Goal: Task Accomplishment & Management: Manage account settings

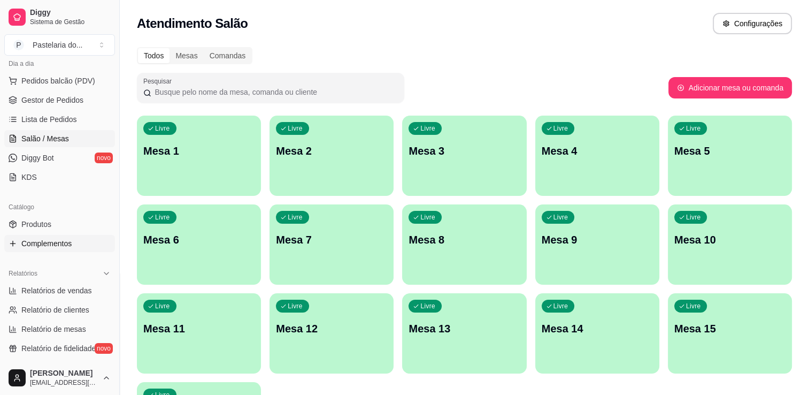
scroll to position [160, 0]
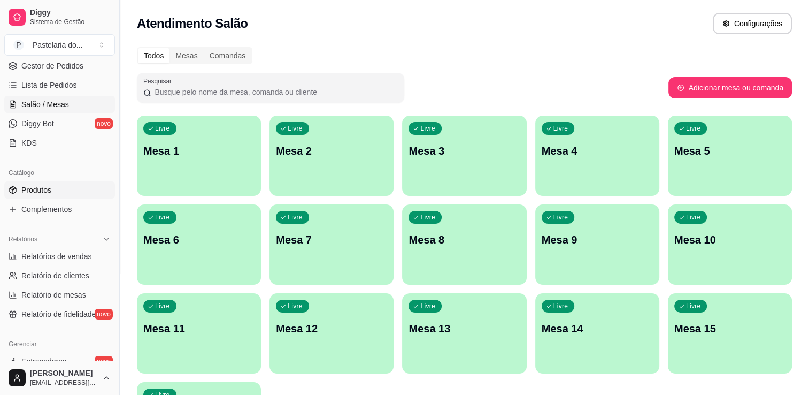
click at [51, 189] on link "Produtos" at bounding box center [59, 189] width 111 height 17
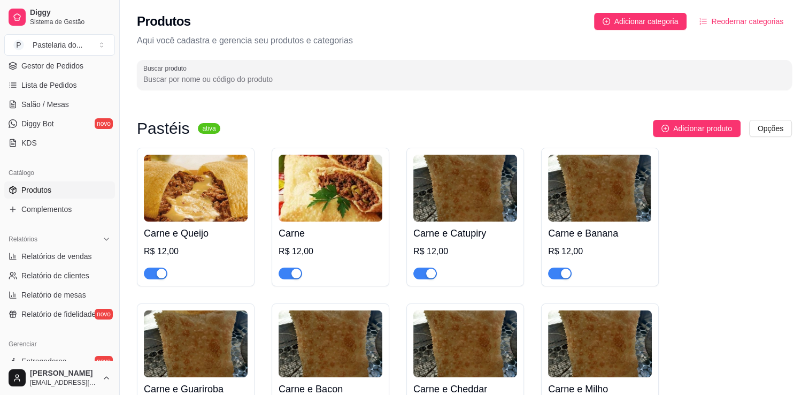
click at [195, 185] on img at bounding box center [196, 188] width 104 height 67
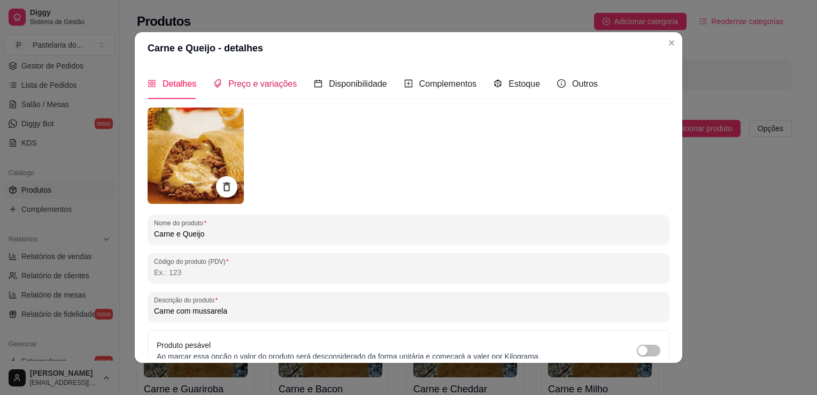
click at [258, 85] on span "Preço e variações" at bounding box center [262, 83] width 68 height 9
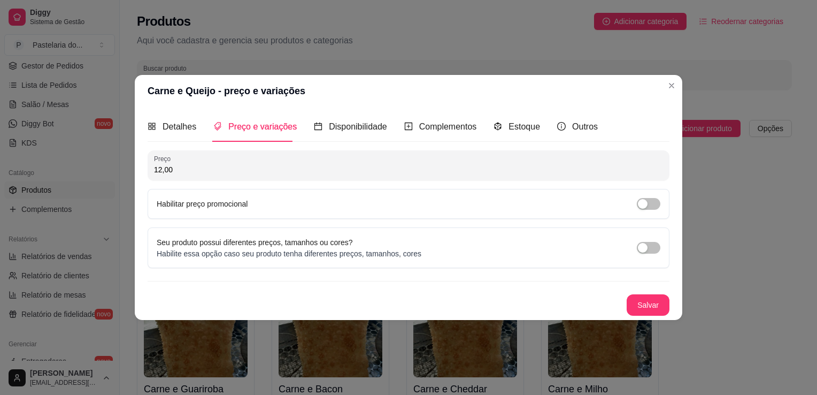
click at [236, 155] on div "12,00" at bounding box center [408, 165] width 509 height 21
type input "13,00"
click at [663, 298] on button "Salvar" at bounding box center [648, 304] width 43 height 21
click at [663, 298] on div "Salvar" at bounding box center [409, 304] width 522 height 21
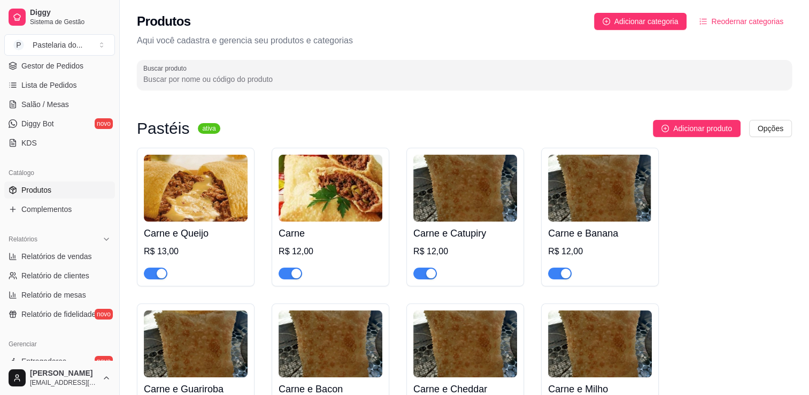
click at [352, 241] on div "Carne R$ 12,00" at bounding box center [331, 250] width 104 height 58
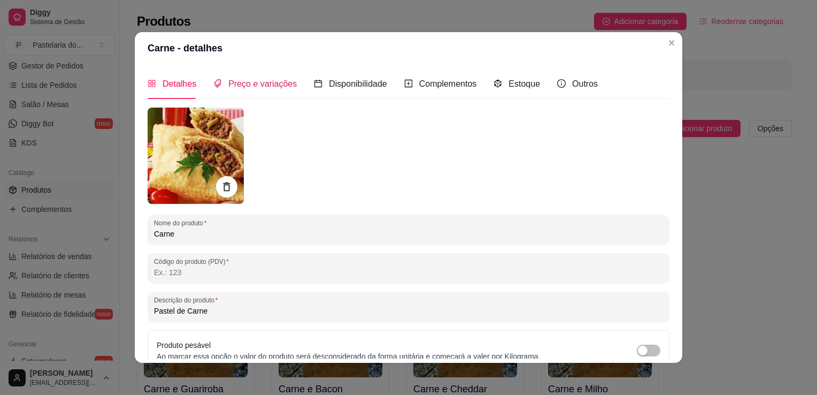
click at [270, 88] on span "Preço e variações" at bounding box center [262, 83] width 68 height 9
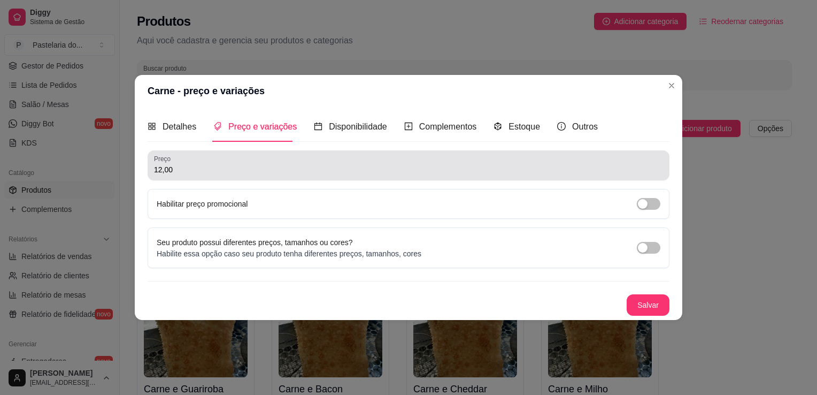
click at [295, 164] on div "12,00" at bounding box center [408, 165] width 509 height 21
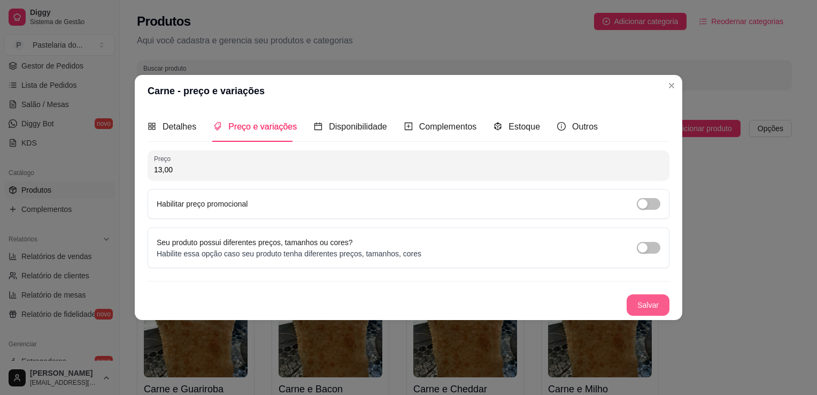
type input "13,00"
click at [636, 304] on button "Salvar" at bounding box center [648, 304] width 43 height 21
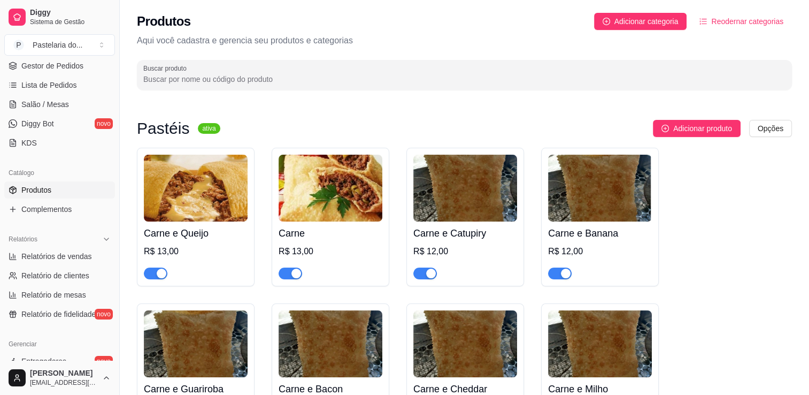
click at [444, 182] on img at bounding box center [465, 188] width 104 height 67
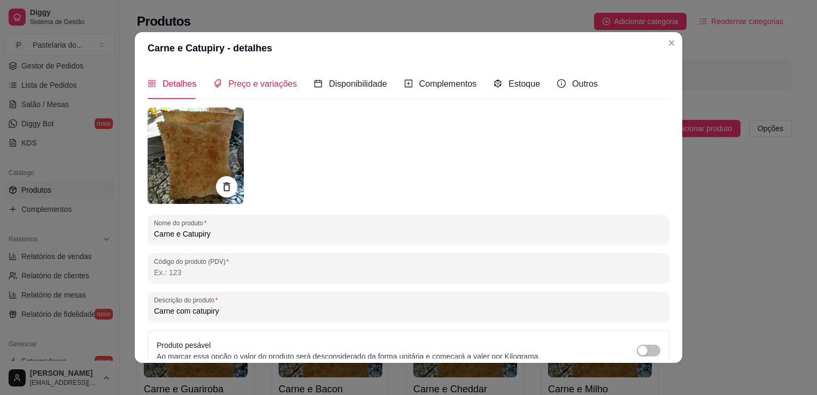
click at [264, 82] on span "Preço e variações" at bounding box center [262, 83] width 68 height 9
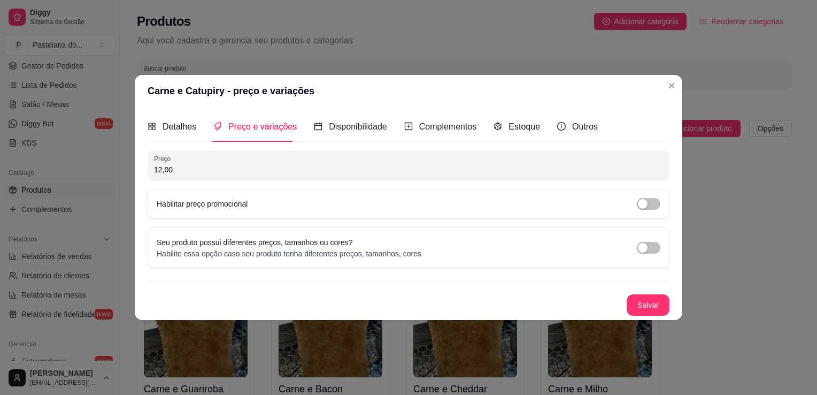
click at [276, 172] on input "12,00" at bounding box center [408, 169] width 509 height 11
type input "13,00"
click at [637, 302] on button "Salvar" at bounding box center [648, 304] width 43 height 21
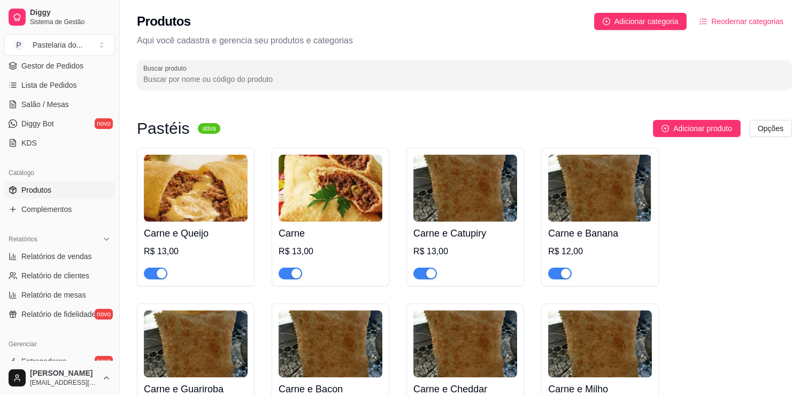
click at [550, 221] on div "Carne e Banana R$ 12,00" at bounding box center [600, 250] width 104 height 58
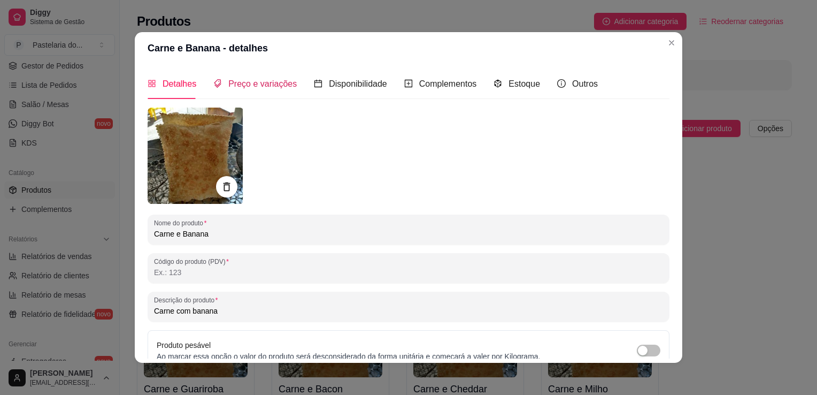
click at [247, 87] on span "Preço e variações" at bounding box center [262, 83] width 68 height 9
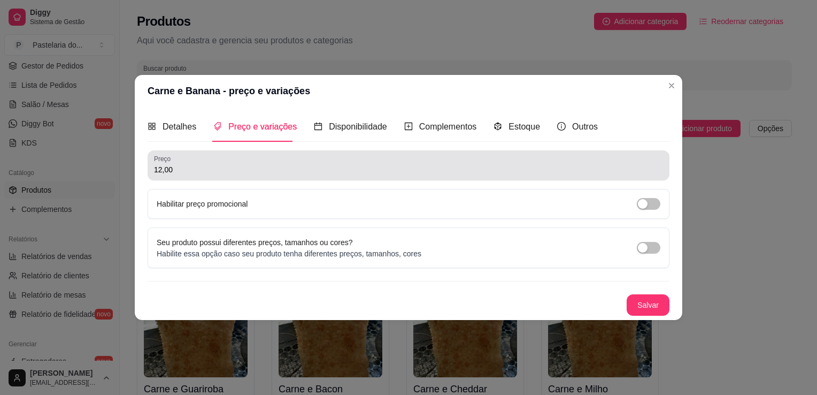
click at [308, 163] on div "12,00" at bounding box center [408, 165] width 509 height 21
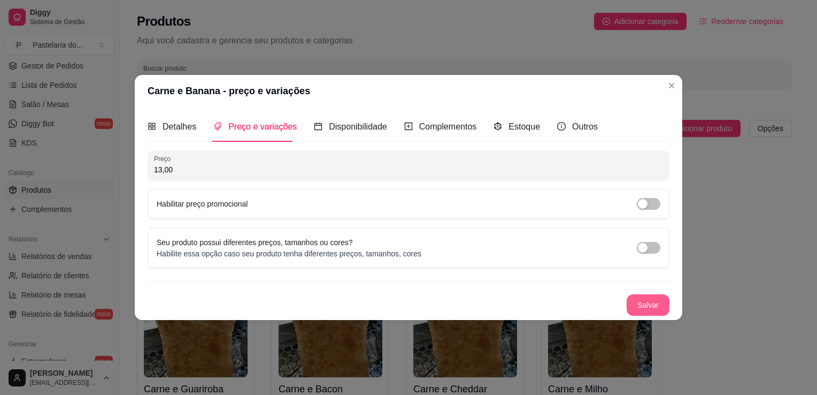
type input "13,00"
click at [632, 301] on button "Salvar" at bounding box center [648, 304] width 43 height 21
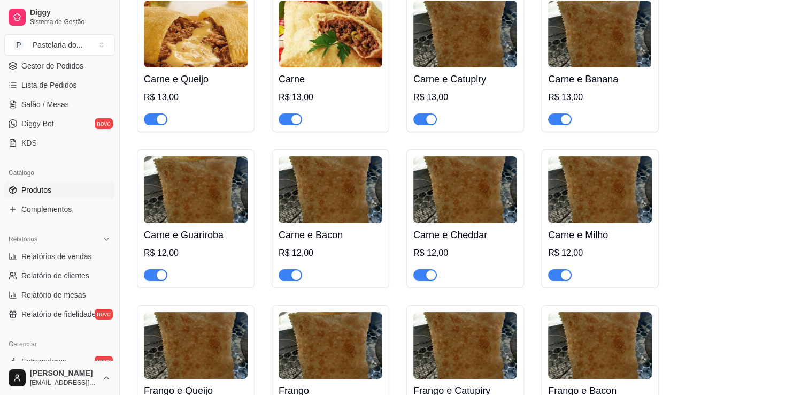
scroll to position [160, 0]
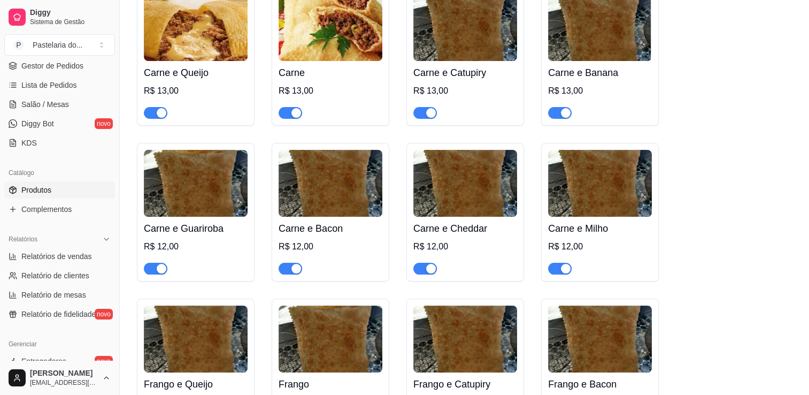
click at [204, 237] on div "Carne e Guariroba R$ 12,00" at bounding box center [196, 246] width 104 height 58
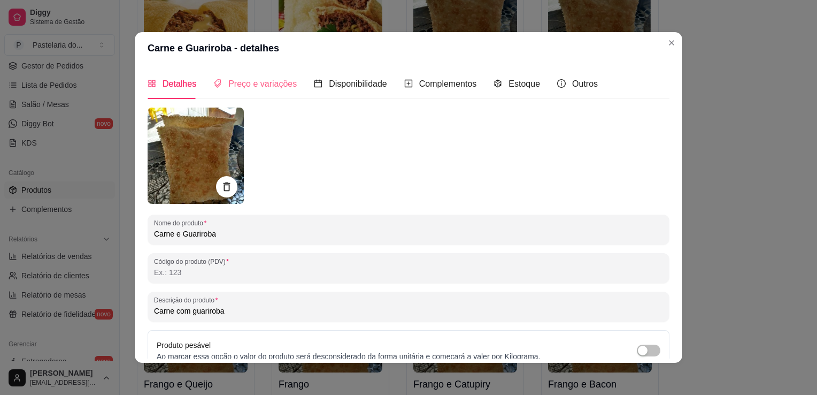
click at [265, 91] on div "Preço e variações" at bounding box center [254, 83] width 83 height 30
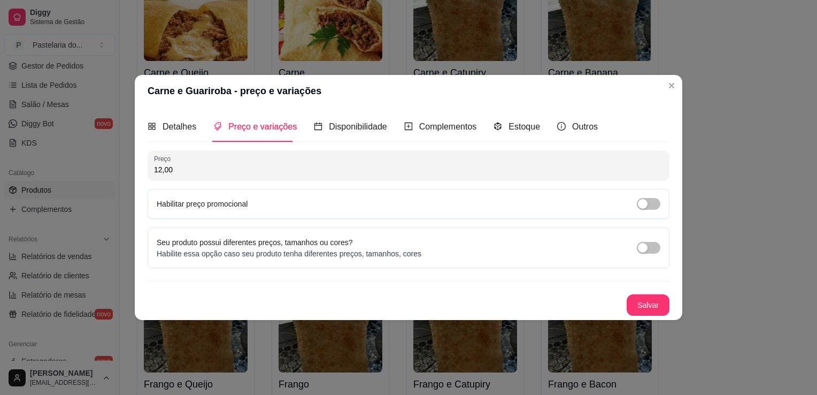
click at [255, 168] on input "12,00" at bounding box center [408, 169] width 509 height 11
type input "13,00"
click at [636, 302] on button "Salvar" at bounding box center [648, 304] width 43 height 21
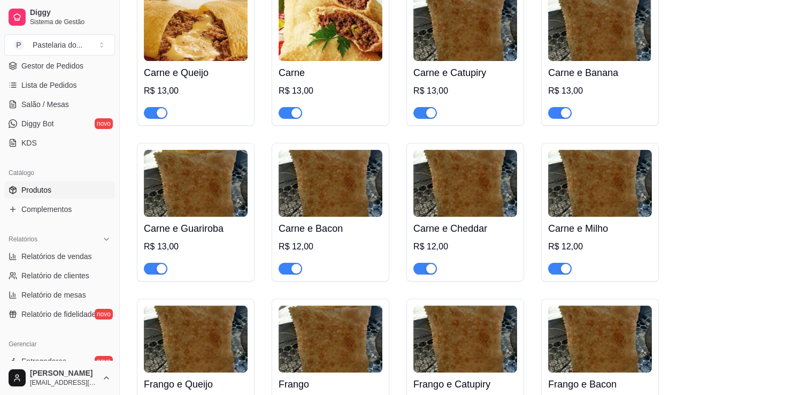
click at [321, 175] on img at bounding box center [331, 183] width 104 height 67
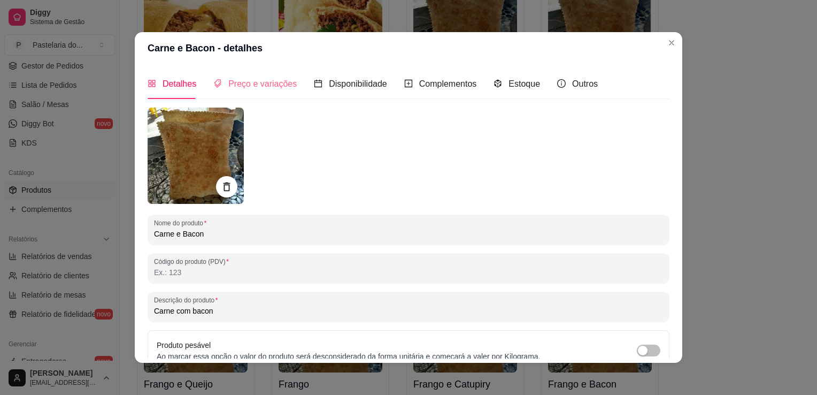
click at [230, 91] on div "Preço e variações" at bounding box center [254, 83] width 83 height 30
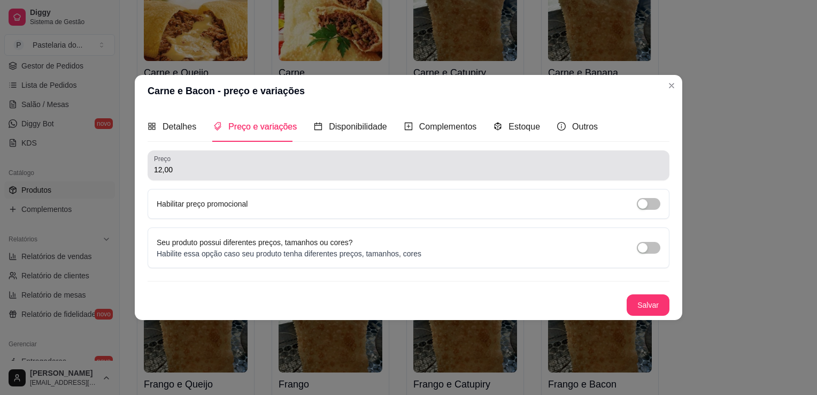
click at [280, 174] on div "Preço 12,00" at bounding box center [409, 165] width 522 height 30
click at [280, 174] on input "12,00" at bounding box center [408, 169] width 509 height 11
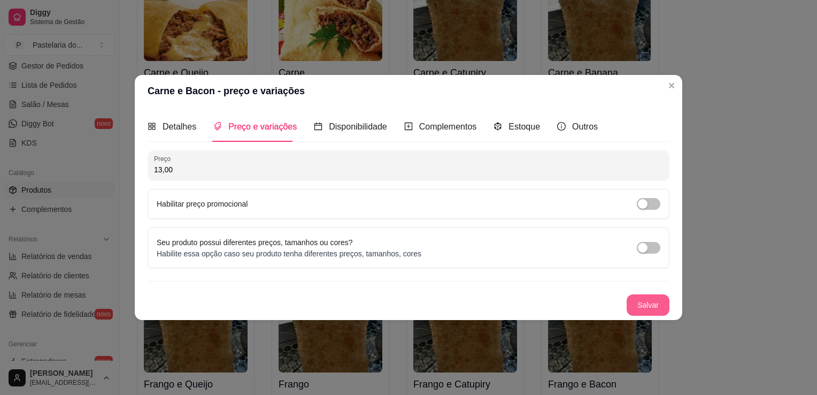
type input "13,00"
click at [663, 310] on button "Salvar" at bounding box center [648, 304] width 43 height 21
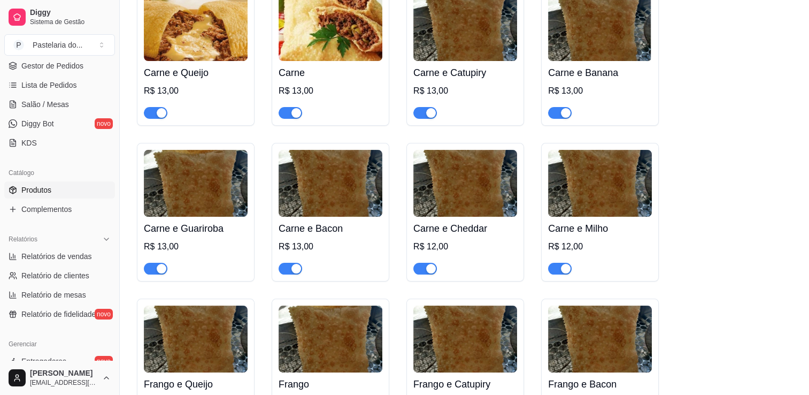
click at [463, 214] on img at bounding box center [465, 183] width 104 height 67
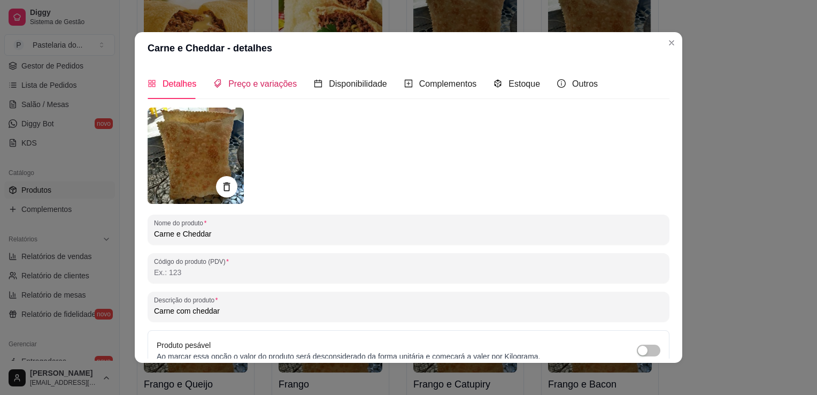
click at [276, 87] on span "Preço e variações" at bounding box center [262, 83] width 68 height 9
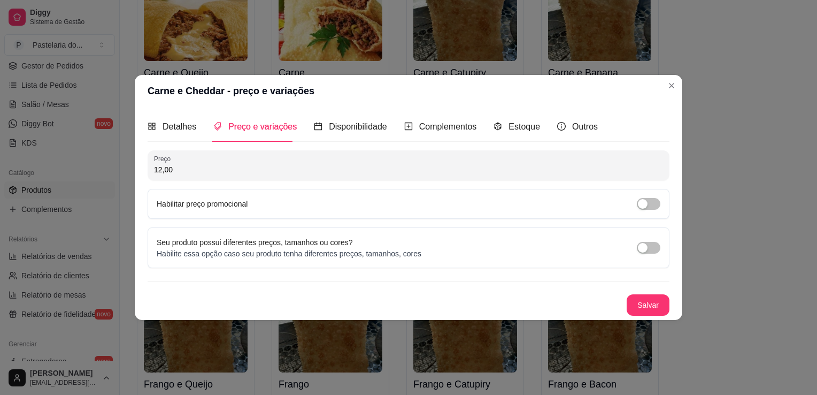
click at [281, 175] on input "12,00" at bounding box center [408, 169] width 509 height 11
type input "13,00"
click at [648, 292] on div "Preço 13,00 Habilitar preço promocional Seu produto possui diferentes preços, t…" at bounding box center [409, 232] width 522 height 165
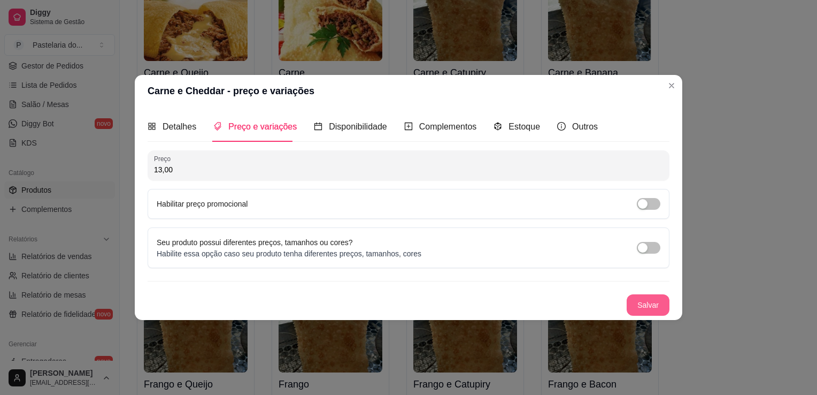
click at [646, 305] on button "Salvar" at bounding box center [648, 304] width 43 height 21
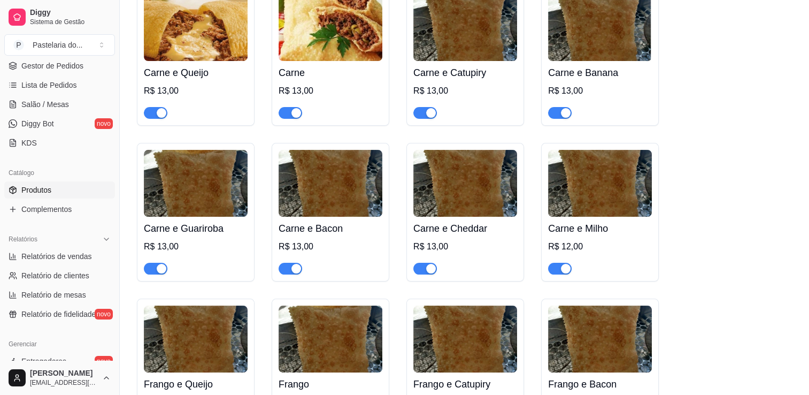
click at [630, 196] on img at bounding box center [600, 183] width 104 height 67
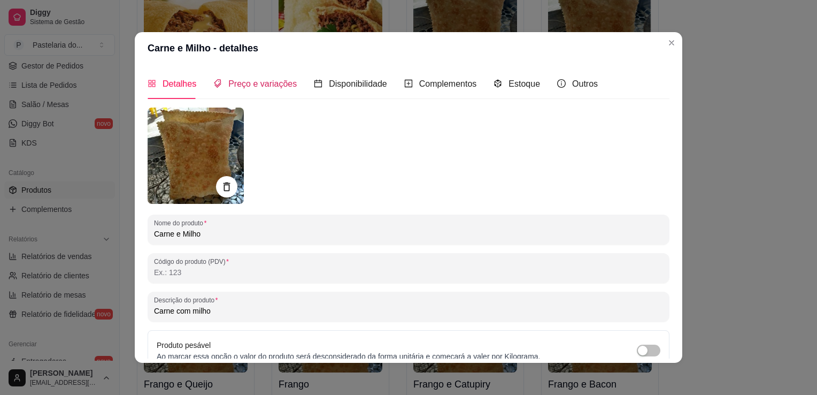
click at [268, 79] on span "Preço e variações" at bounding box center [262, 83] width 68 height 9
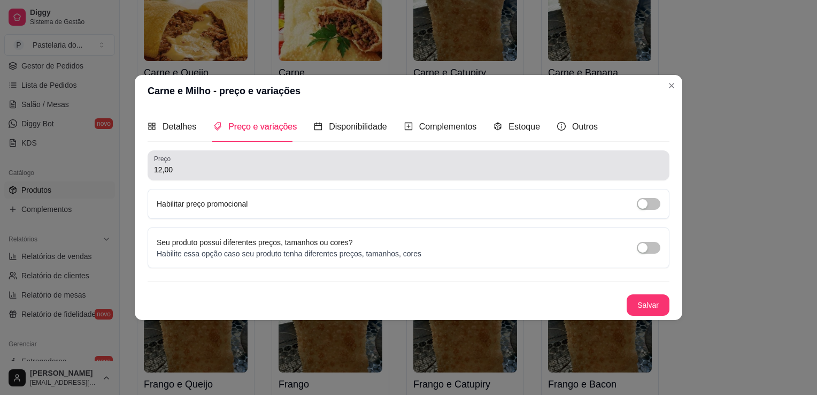
click at [274, 162] on div "12,00" at bounding box center [408, 165] width 509 height 21
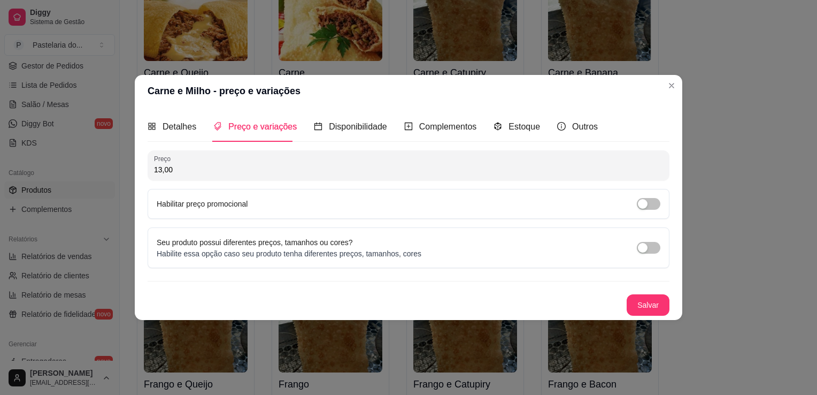
type input "13,00"
click at [648, 302] on button "Salvar" at bounding box center [648, 305] width 42 height 21
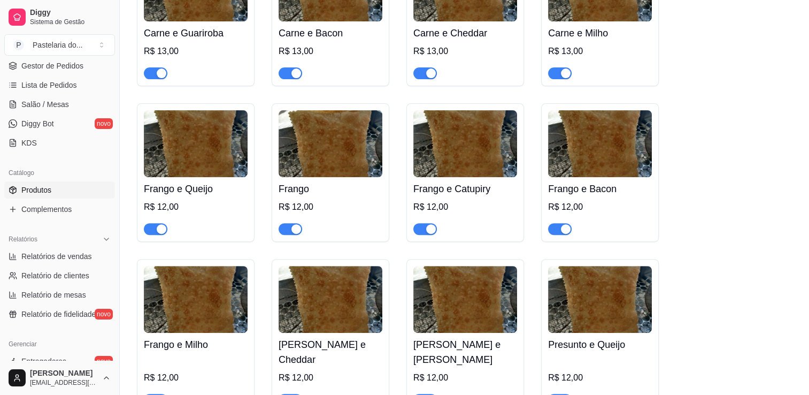
scroll to position [374, 0]
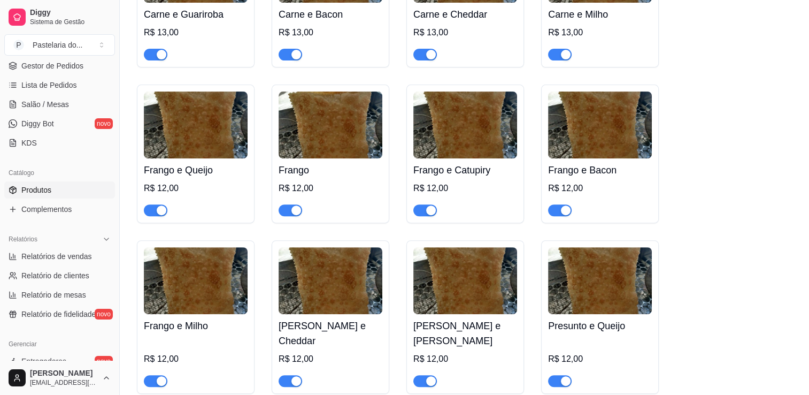
click at [218, 160] on div "Frango e Queijo R$ 12,00" at bounding box center [196, 187] width 104 height 58
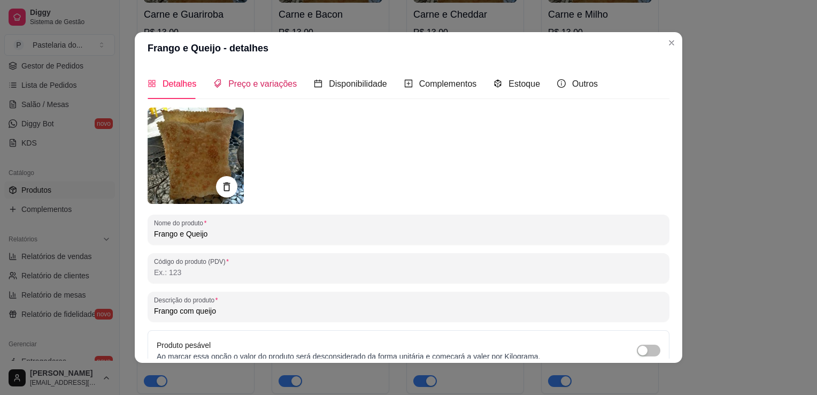
click at [256, 86] on span "Preço e variações" at bounding box center [262, 83] width 68 height 9
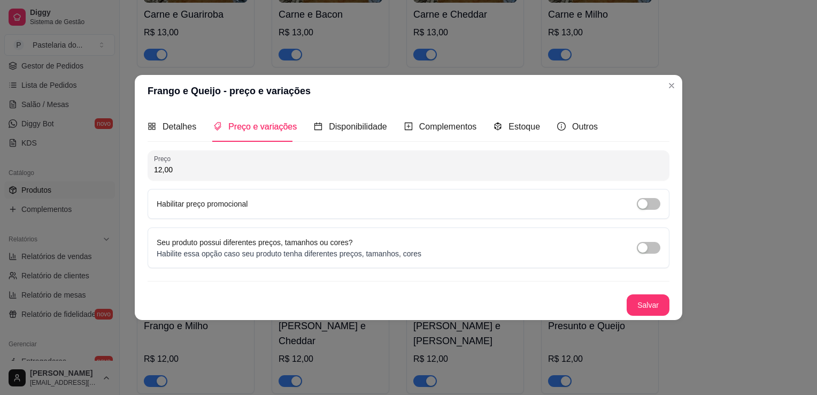
click at [279, 170] on input "12,00" at bounding box center [408, 169] width 509 height 11
type input "13,00"
click at [662, 305] on button "Salvar" at bounding box center [648, 304] width 43 height 21
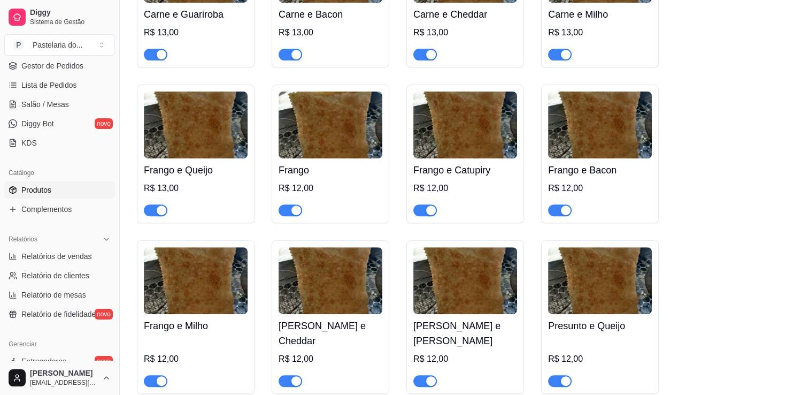
click at [316, 168] on h4 "Frango" at bounding box center [331, 170] width 104 height 15
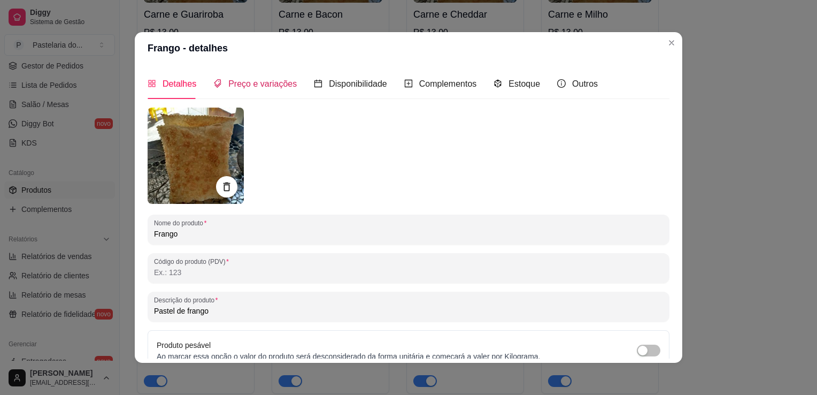
click at [260, 82] on span "Preço e variações" at bounding box center [262, 83] width 68 height 9
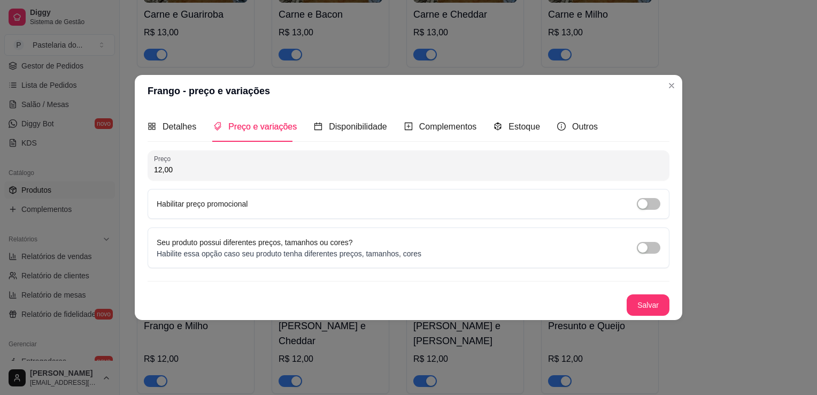
click at [241, 166] on input "12,00" at bounding box center [408, 169] width 509 height 11
type input "13,00"
click at [648, 297] on button "Salvar" at bounding box center [648, 304] width 43 height 21
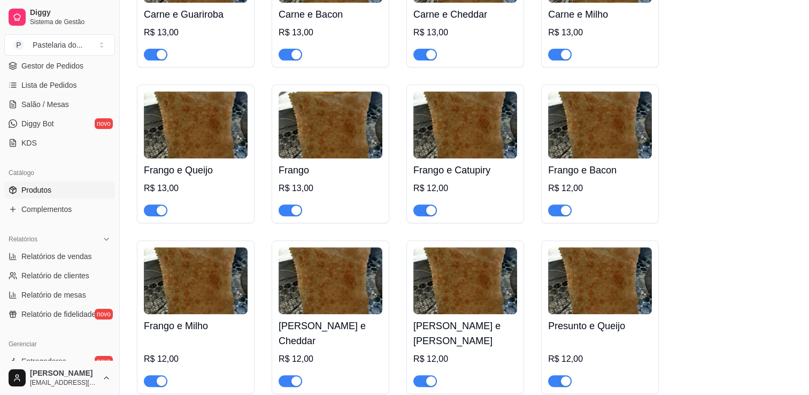
click at [481, 166] on h4 "Frango e Catupiry" at bounding box center [465, 170] width 104 height 15
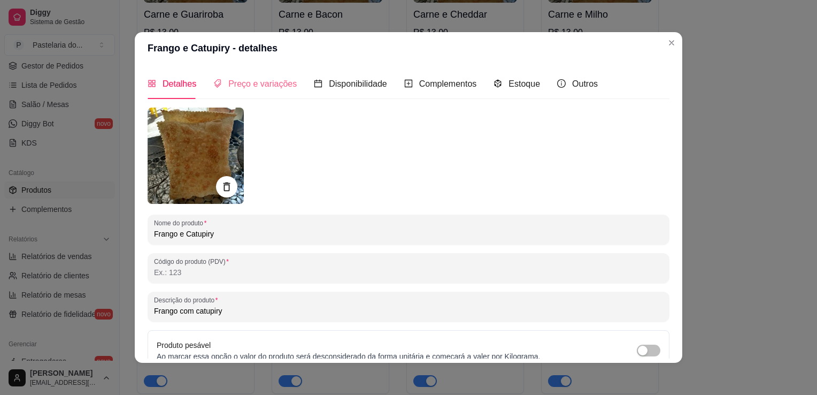
drag, startPoint x: 247, startPoint y: 74, endPoint x: 247, endPoint y: 86, distance: 12.3
click at [247, 74] on div "Preço e variações" at bounding box center [254, 83] width 83 height 30
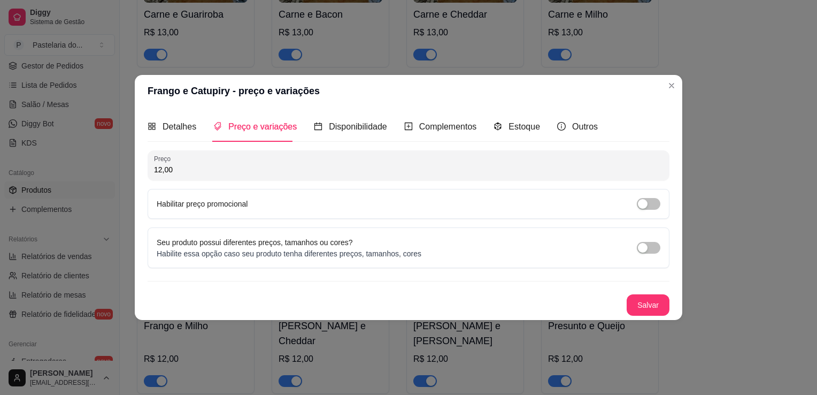
click at [263, 171] on input "12,00" at bounding box center [408, 169] width 509 height 11
type input "13,00"
click at [664, 306] on button "Salvar" at bounding box center [648, 305] width 42 height 21
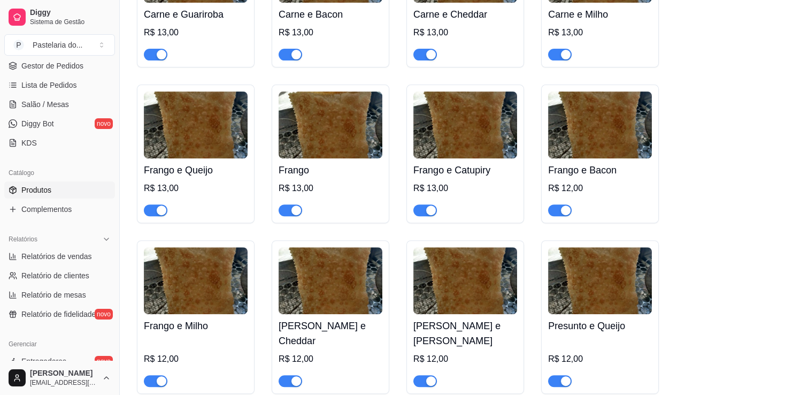
click at [595, 189] on div "R$ 12,00" at bounding box center [600, 188] width 104 height 13
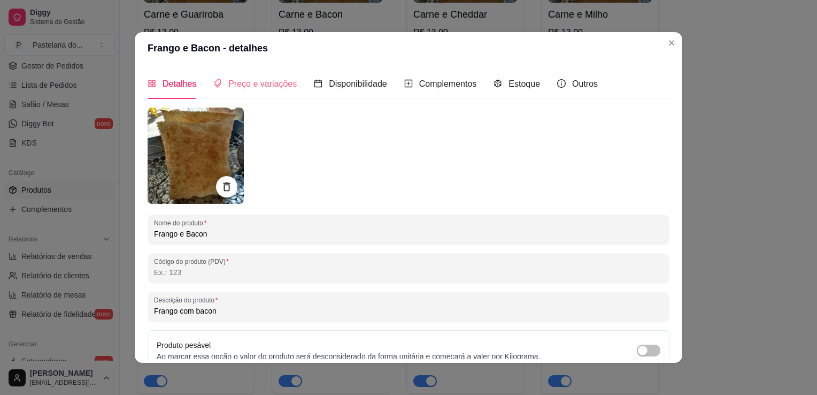
click at [268, 90] on div "Preço e variações" at bounding box center [254, 83] width 83 height 30
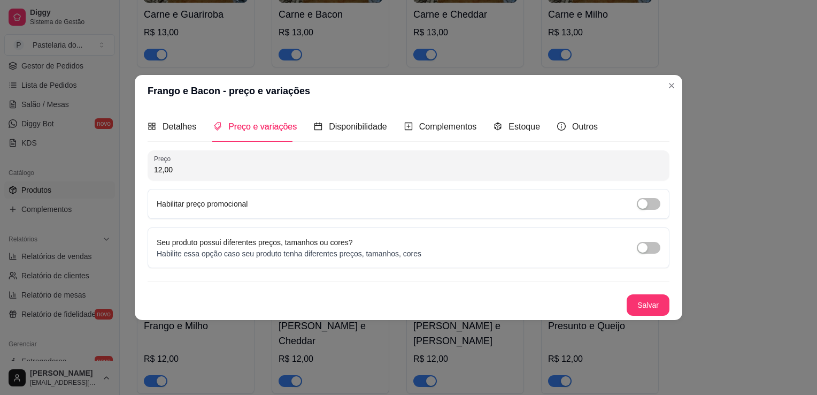
click at [255, 166] on input "12,00" at bounding box center [408, 169] width 509 height 11
type input "13,00"
click at [652, 307] on button "Salvar" at bounding box center [648, 304] width 43 height 21
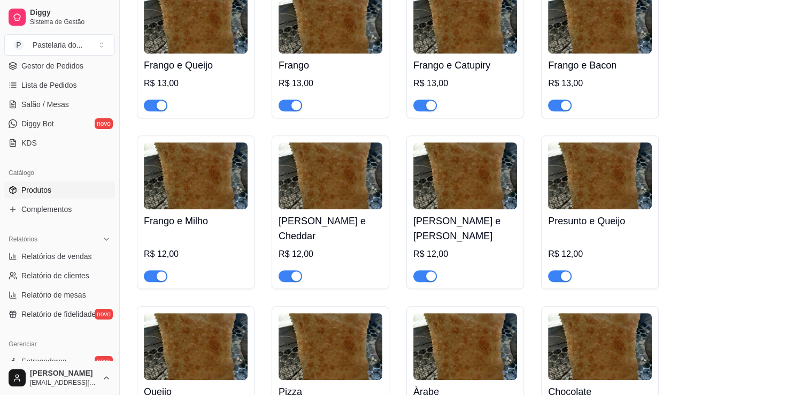
scroll to position [481, 0]
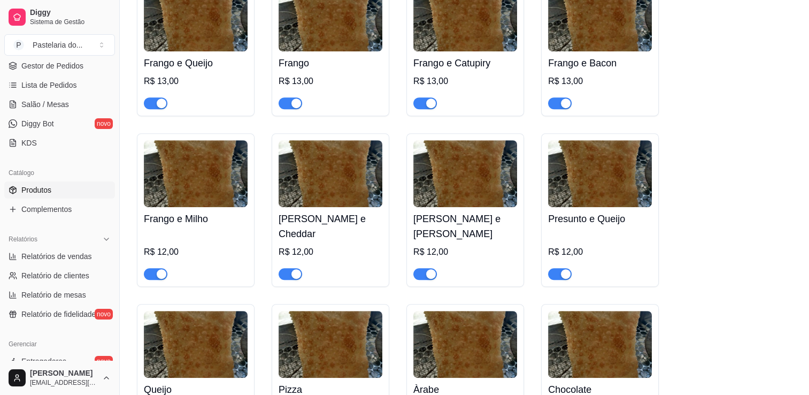
click at [235, 221] on h4 "Frango e Milho" at bounding box center [196, 218] width 104 height 15
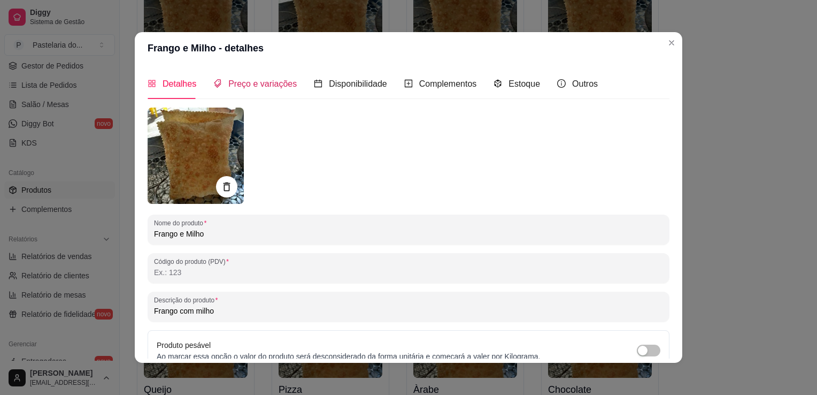
click at [232, 84] on span "Preço e variações" at bounding box center [262, 83] width 68 height 9
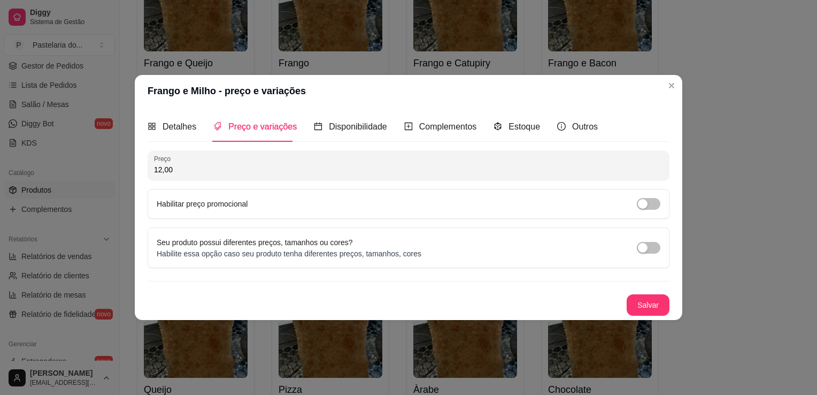
click at [221, 165] on input "12,00" at bounding box center [408, 169] width 509 height 11
type input "13,00"
click at [653, 307] on button "Salvar" at bounding box center [648, 305] width 42 height 21
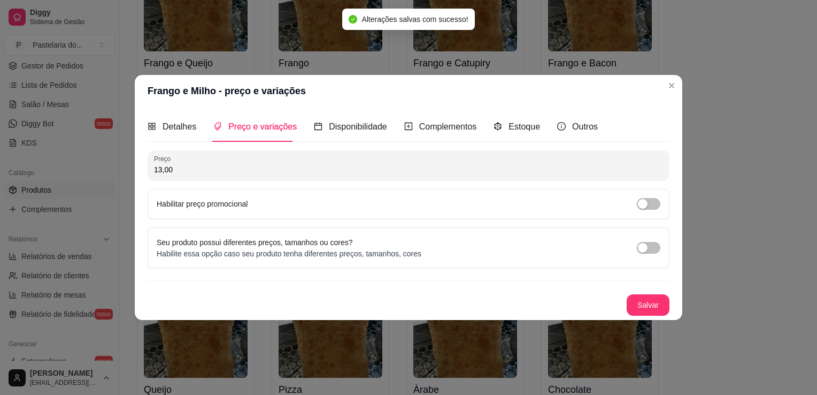
click at [710, 271] on div "Carne e Queijo R$ 13,00 Carne R$ 13,00 Carne e Catupiry R$ 13,00 Carne e Banana…" at bounding box center [464, 209] width 655 height 1087
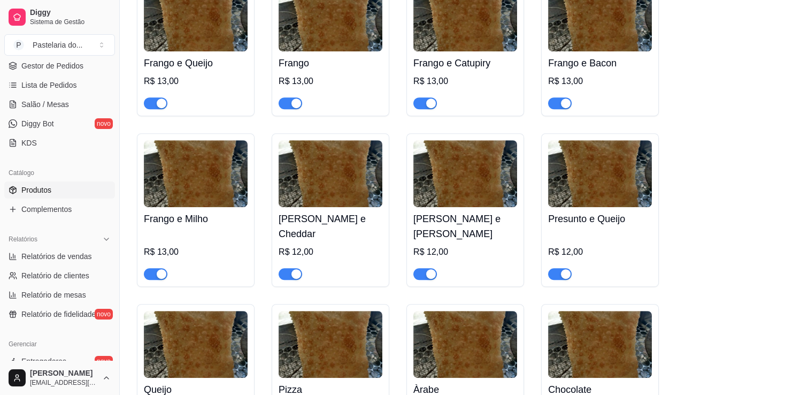
click at [290, 213] on h4 "[PERSON_NAME] e Cheddar" at bounding box center [331, 226] width 104 height 30
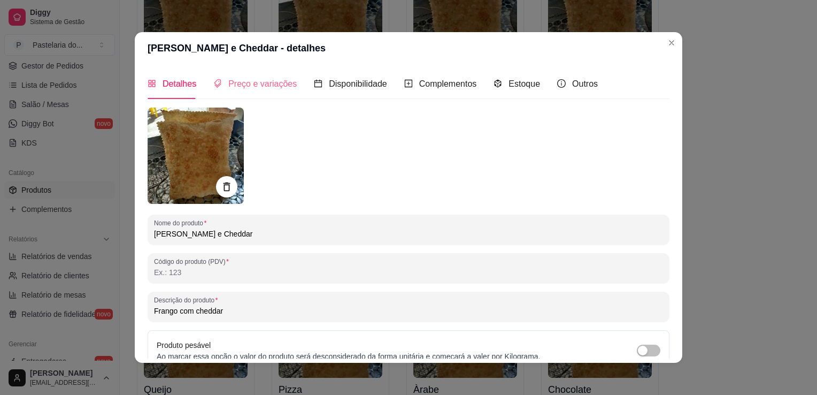
click at [231, 92] on div "Preço e variações" at bounding box center [254, 83] width 83 height 30
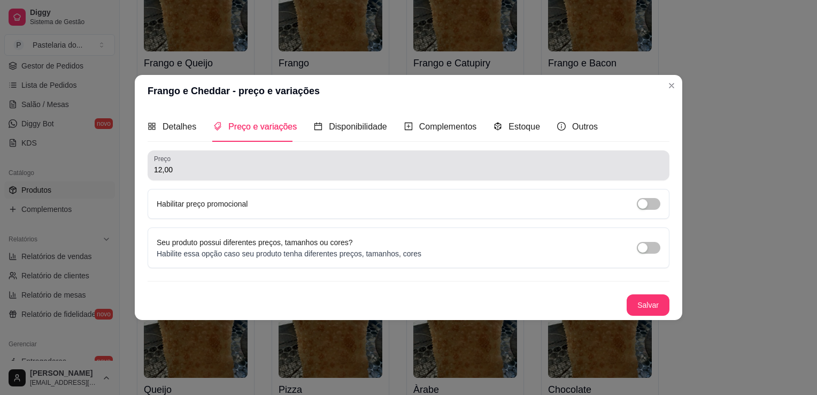
click at [220, 179] on div "Preço 12,00" at bounding box center [409, 165] width 522 height 30
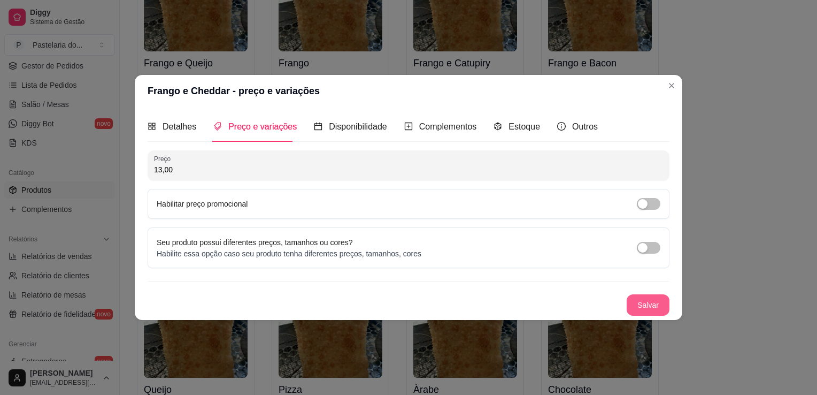
type input "13,00"
click at [656, 307] on button "Salvar" at bounding box center [648, 304] width 43 height 21
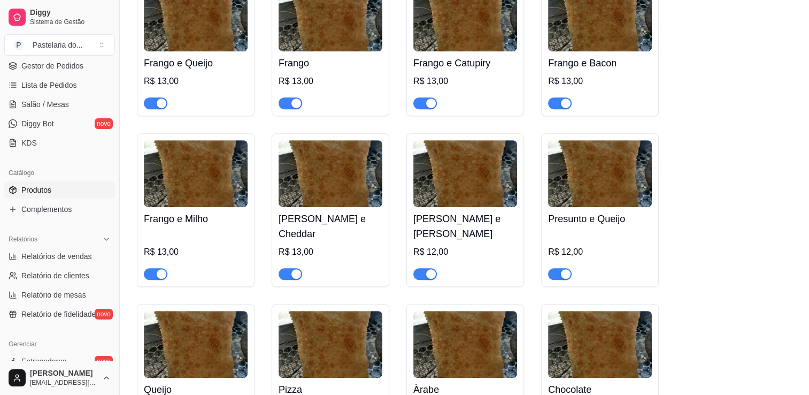
click at [459, 200] on img at bounding box center [465, 173] width 104 height 67
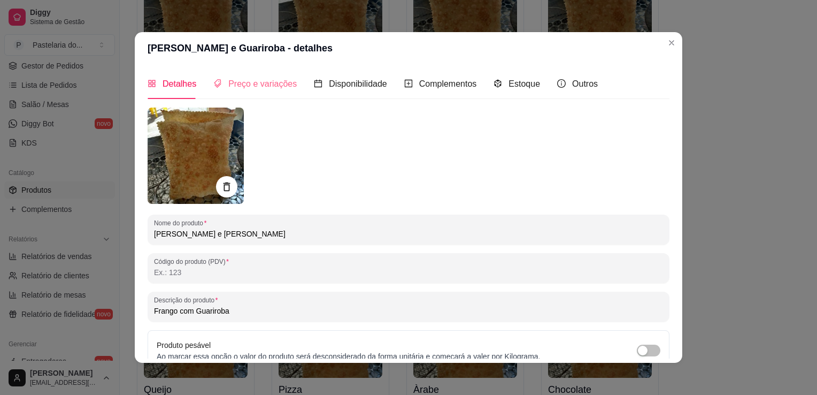
click at [248, 70] on div "Preço e variações" at bounding box center [254, 83] width 83 height 30
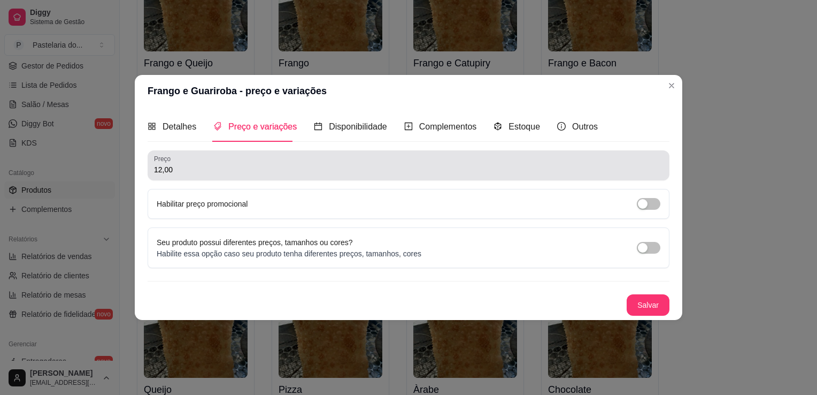
click at [223, 166] on input "12,00" at bounding box center [408, 169] width 509 height 11
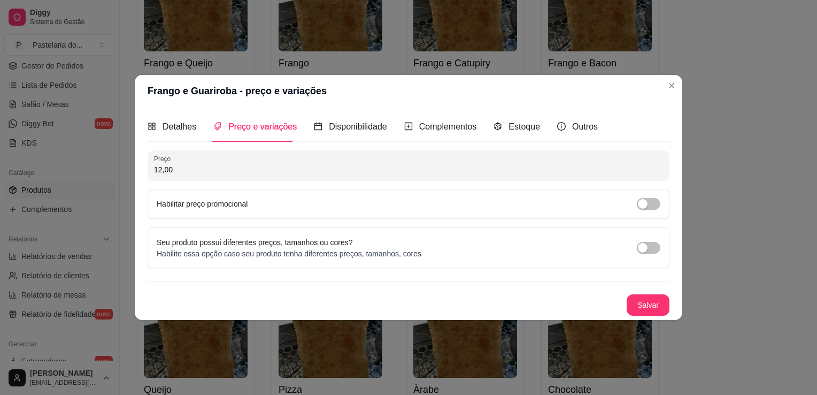
click at [226, 166] on input "12,00" at bounding box center [408, 169] width 509 height 11
type input "13,00"
drag, startPoint x: 670, startPoint y: 289, endPoint x: 664, endPoint y: 294, distance: 7.6
click at [670, 290] on div "Detalhes Preço e variações Disponibilidade Complementos Estoque Outros Nome do …" at bounding box center [409, 213] width 548 height 213
click at [661, 297] on button "Salvar" at bounding box center [648, 304] width 43 height 21
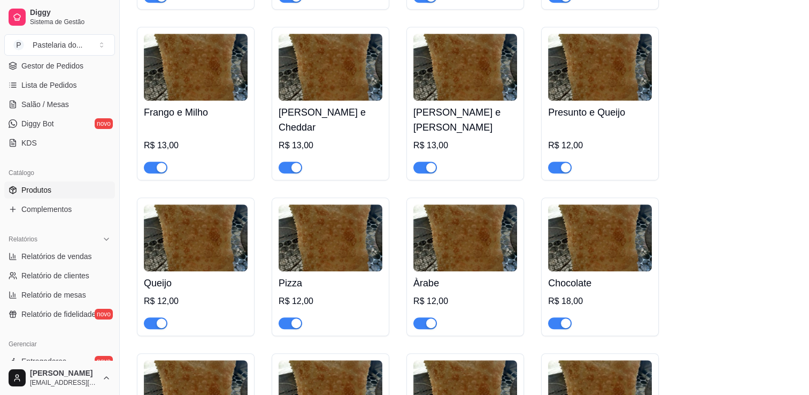
scroll to position [588, 0]
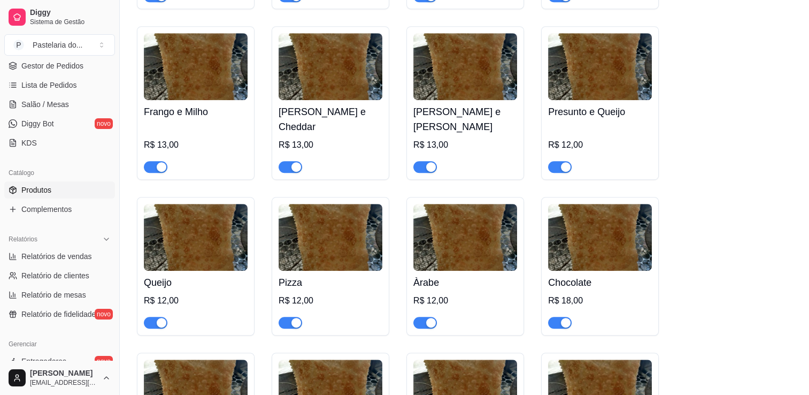
click at [544, 119] on div "Presunto e Queijo R$ 12,00" at bounding box center [600, 102] width 118 height 153
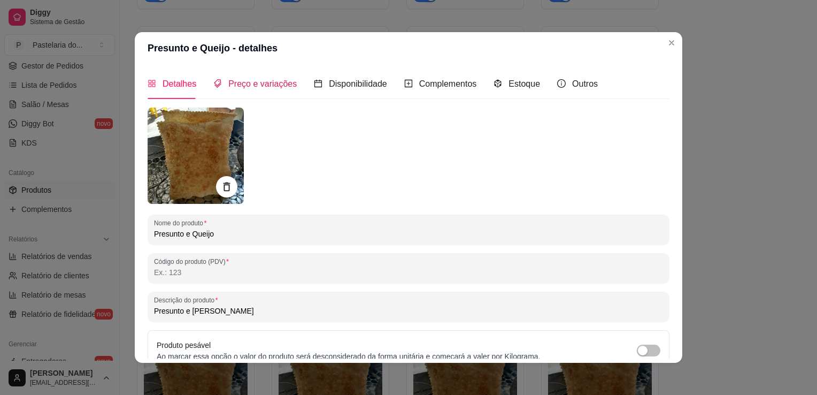
click at [271, 82] on span "Preço e variações" at bounding box center [262, 83] width 68 height 9
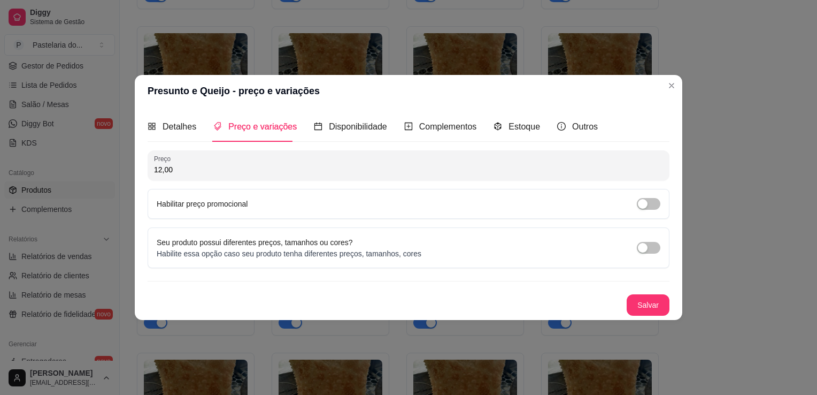
click at [263, 169] on input "12,00" at bounding box center [408, 169] width 509 height 11
click at [264, 169] on input "12,00" at bounding box center [408, 169] width 509 height 11
type input "13,00"
click at [652, 303] on button "Salvar" at bounding box center [648, 305] width 42 height 21
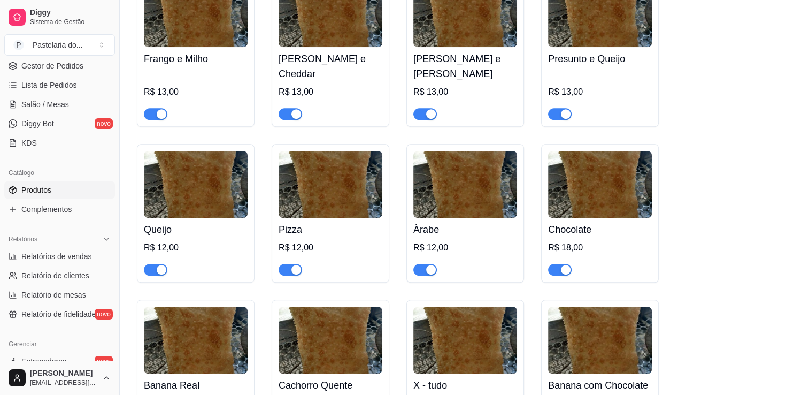
scroll to position [642, 0]
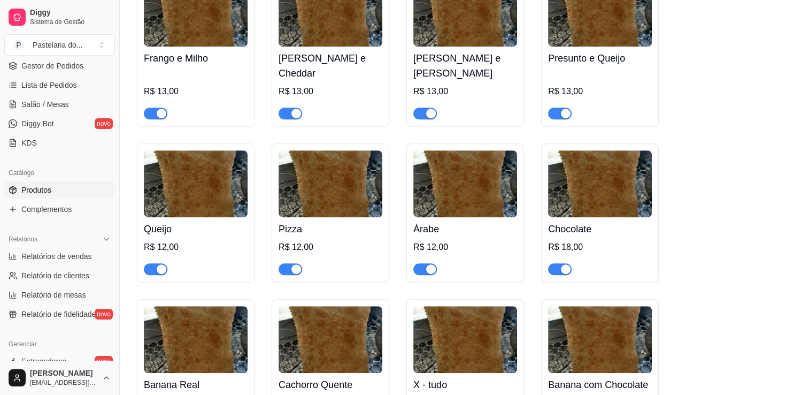
click at [597, 241] on div "R$ 18,00" at bounding box center [600, 247] width 104 height 13
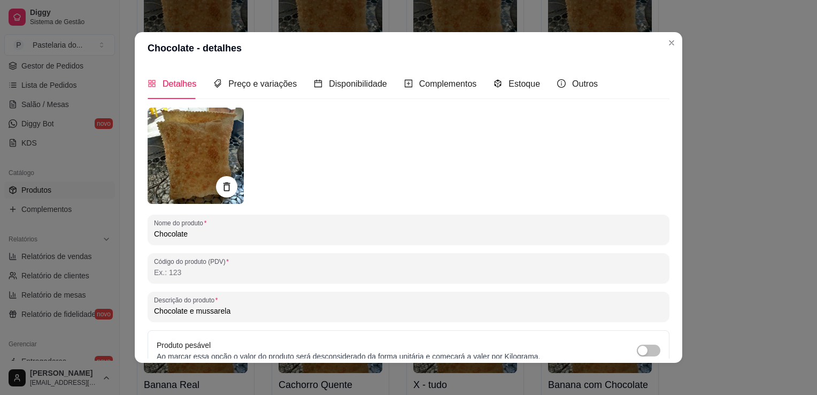
click at [261, 225] on div "Chocolate" at bounding box center [408, 229] width 509 height 21
click at [251, 87] on span "Preço e variações" at bounding box center [262, 83] width 68 height 9
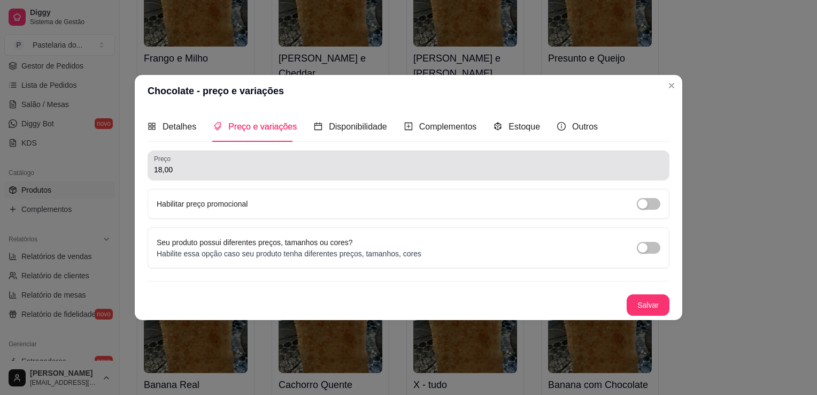
click at [229, 176] on div "Preço 18,00" at bounding box center [409, 165] width 522 height 30
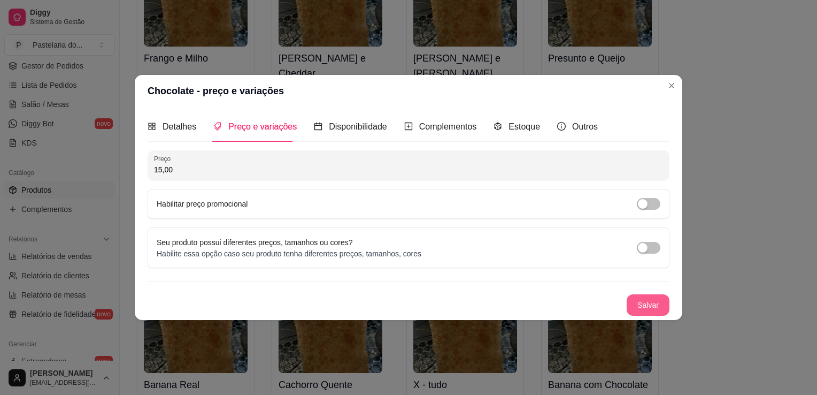
type input "15,00"
click at [657, 306] on button "Salvar" at bounding box center [648, 304] width 43 height 21
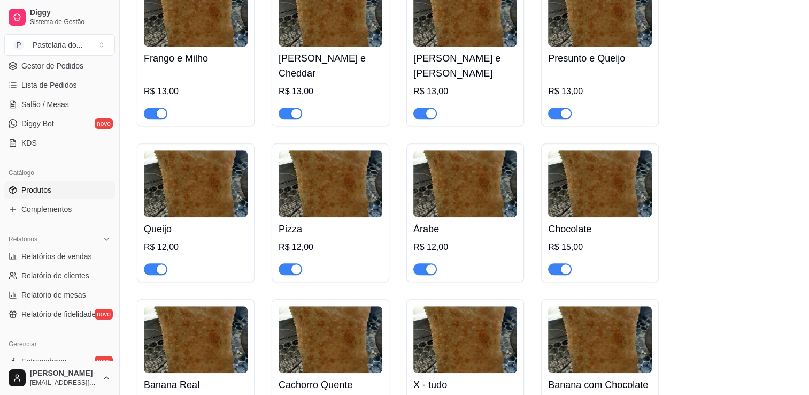
click at [234, 217] on div "Queijo R$ 12,00" at bounding box center [196, 246] width 104 height 58
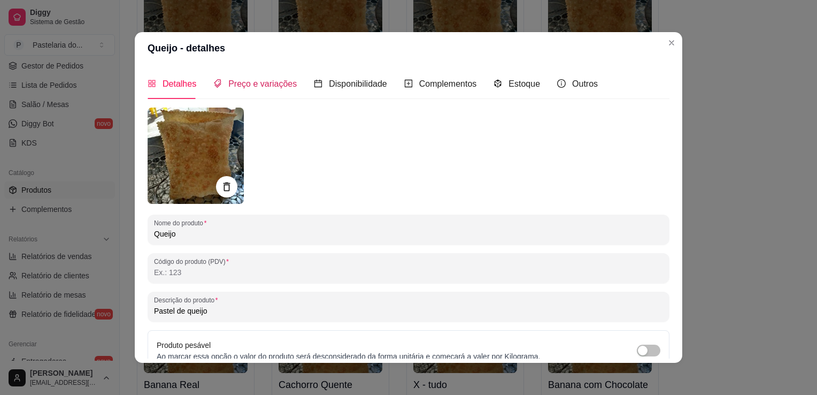
click at [228, 87] on span "Preço e variações" at bounding box center [262, 83] width 68 height 9
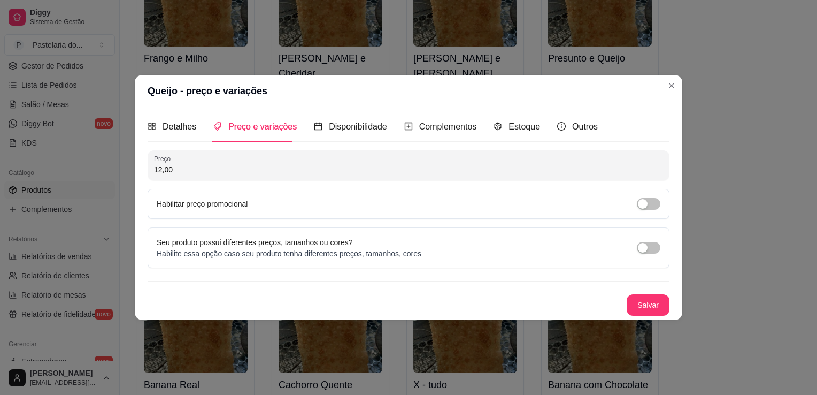
click at [214, 161] on div "12,00" at bounding box center [408, 165] width 509 height 21
click at [215, 161] on div "12,00" at bounding box center [408, 165] width 509 height 21
type input "13,00"
click at [636, 307] on button "Salvar" at bounding box center [648, 304] width 43 height 21
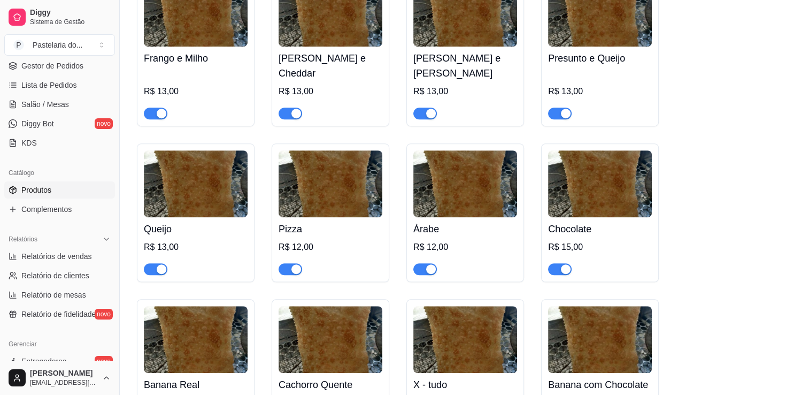
click at [340, 241] on div "R$ 12,00" at bounding box center [331, 247] width 104 height 13
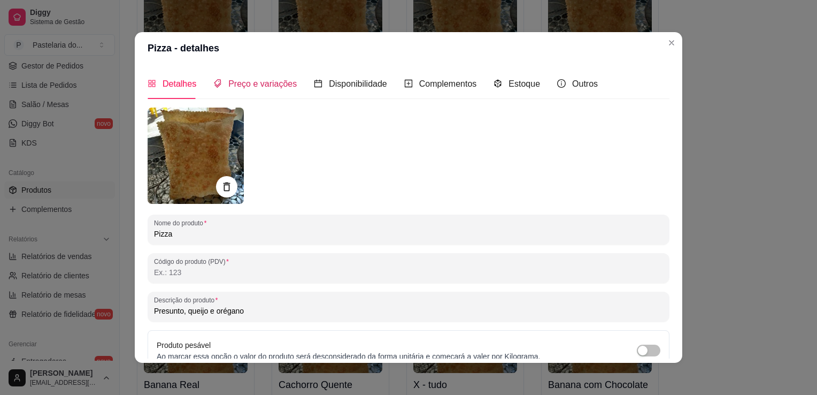
click at [232, 79] on span "Preço e variações" at bounding box center [262, 83] width 68 height 9
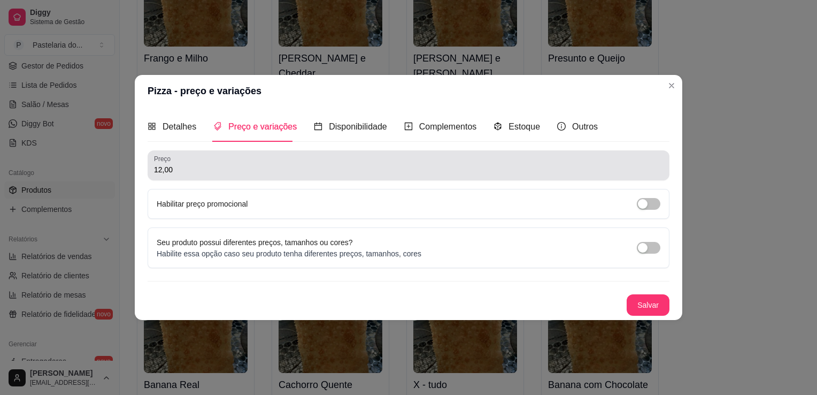
click at [234, 177] on div "Preço 12,00" at bounding box center [409, 165] width 522 height 30
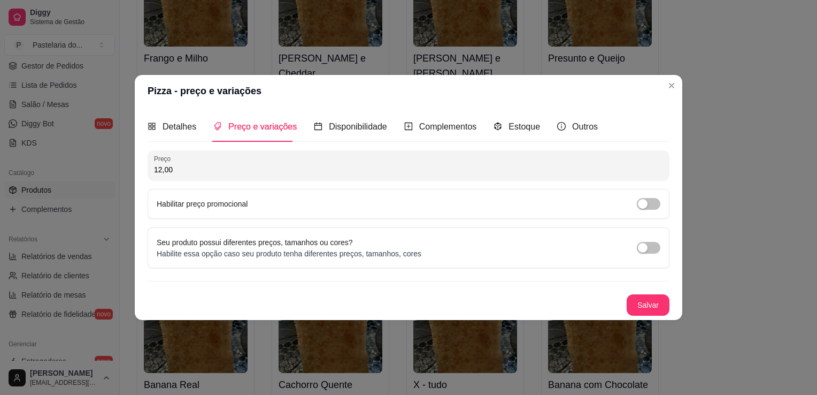
click at [235, 176] on div "Preço 12,00" at bounding box center [409, 165] width 522 height 30
type input "13,00"
click at [650, 297] on button "Salvar" at bounding box center [648, 305] width 42 height 21
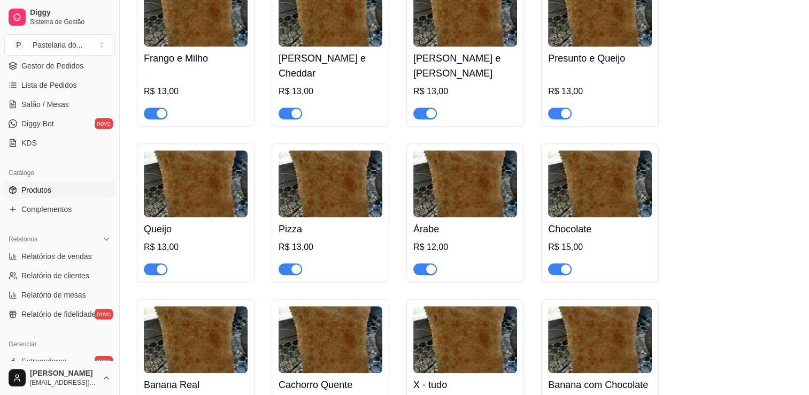
click at [455, 217] on div "Àrabe R$ 12,00" at bounding box center [465, 246] width 104 height 58
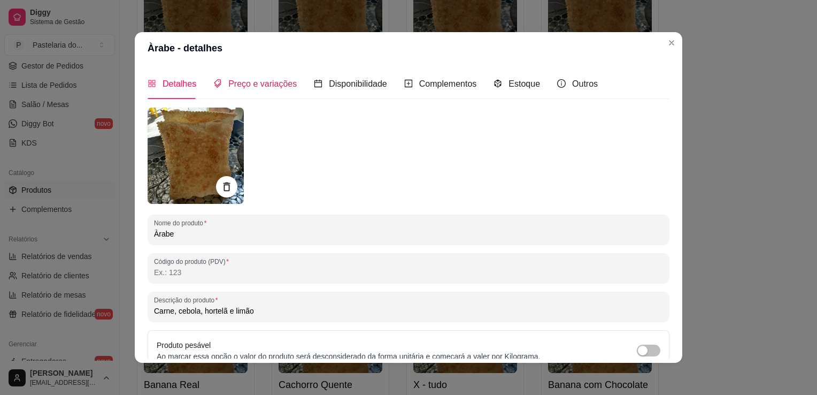
click at [254, 87] on span "Preço e variações" at bounding box center [262, 83] width 68 height 9
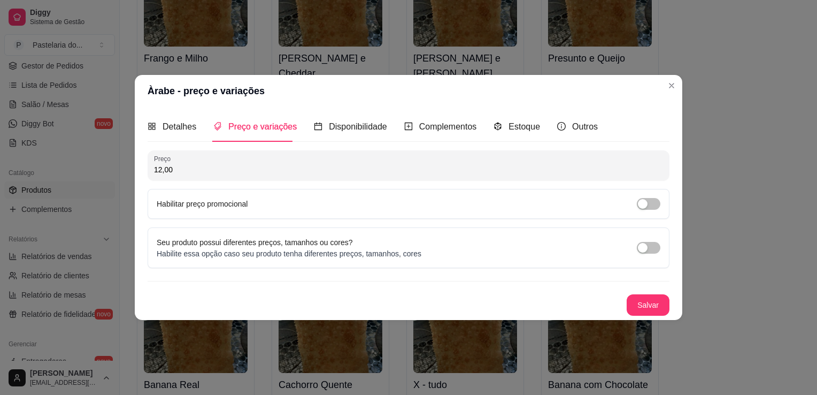
click at [258, 152] on div "Preço 12,00" at bounding box center [409, 165] width 522 height 30
click at [258, 157] on div "Preço 12,00" at bounding box center [409, 165] width 522 height 30
type input "13,00"
click at [645, 308] on button "Salvar" at bounding box center [648, 305] width 42 height 21
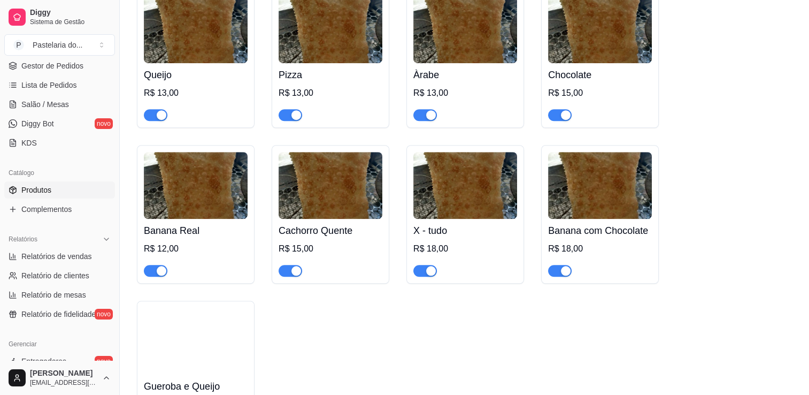
scroll to position [802, 0]
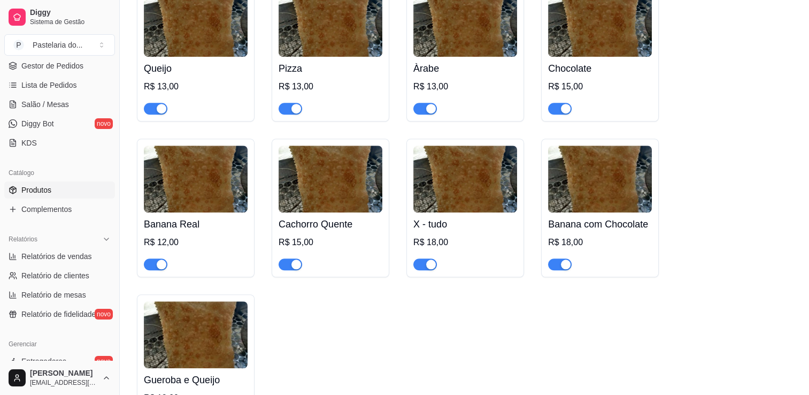
click at [231, 249] on div at bounding box center [196, 259] width 104 height 21
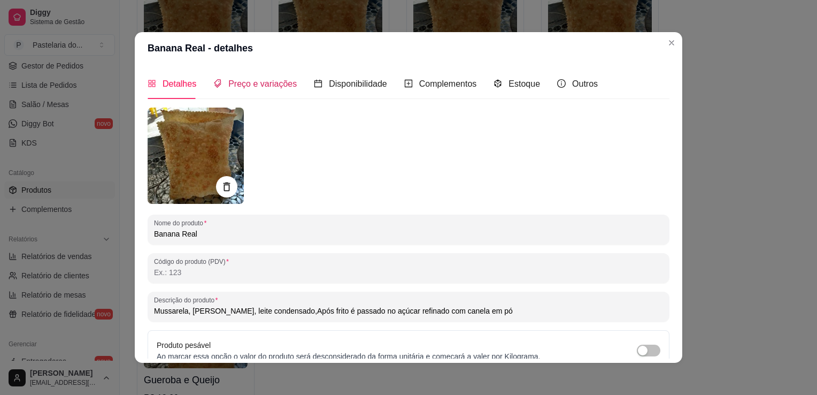
click at [248, 88] on span "Preço e variações" at bounding box center [262, 83] width 68 height 9
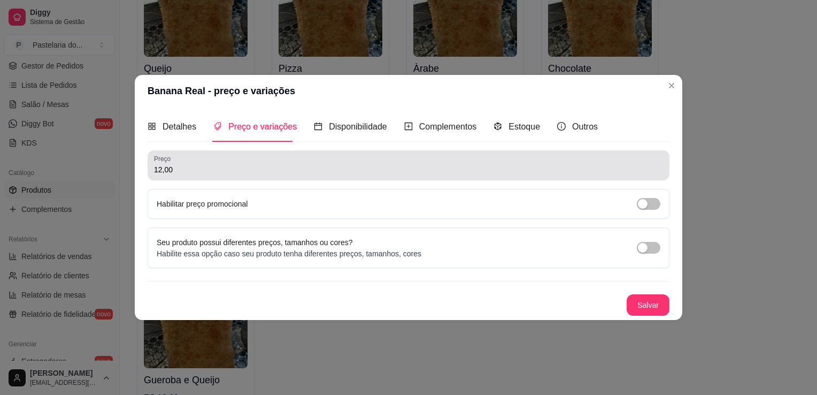
click at [228, 170] on input "12,00" at bounding box center [408, 169] width 509 height 11
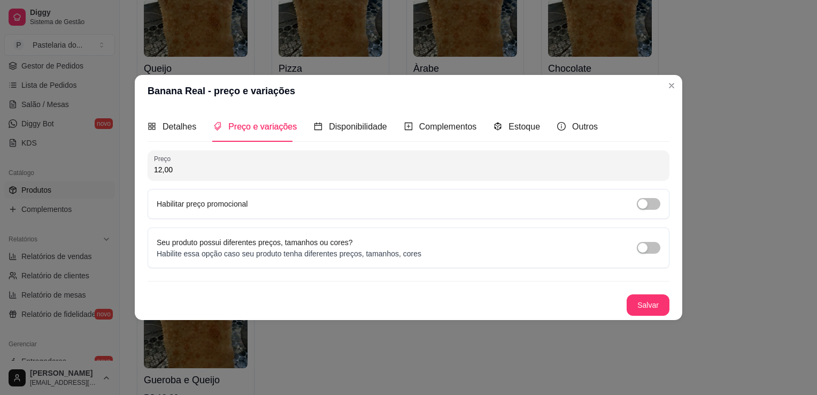
click at [228, 170] on input "12,00" at bounding box center [408, 169] width 509 height 11
type input "13,00"
click at [652, 300] on button "Salvar" at bounding box center [648, 304] width 43 height 21
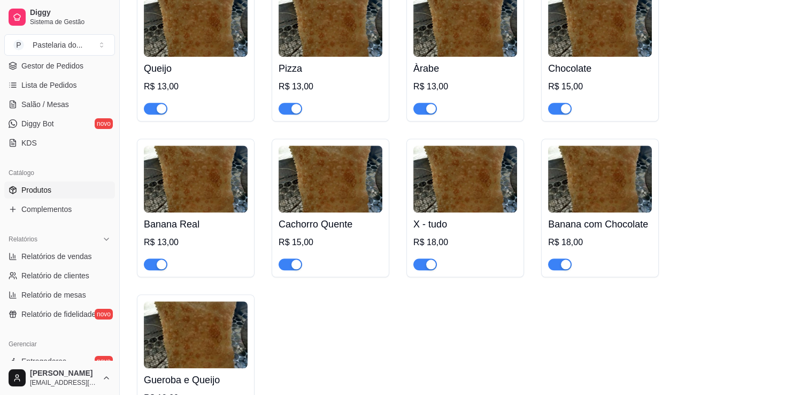
click at [382, 221] on div "Cachorro Quente R$ 15,00" at bounding box center [331, 241] width 104 height 58
click at [434, 185] on img at bounding box center [465, 178] width 104 height 67
click at [599, 217] on h4 "Banana com Chocolate" at bounding box center [600, 224] width 104 height 15
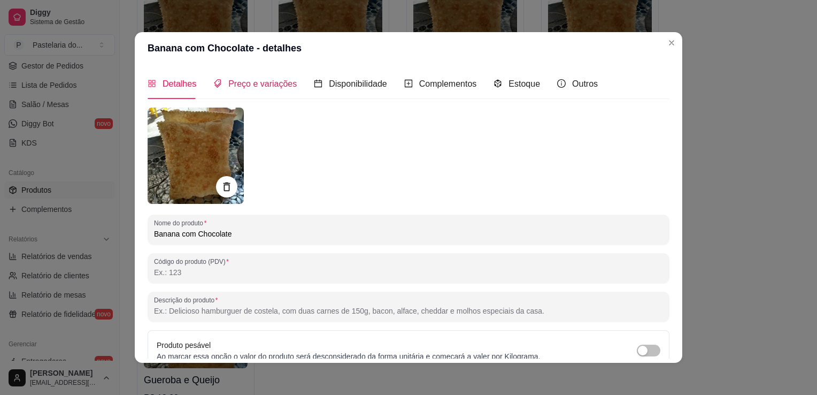
click at [268, 86] on span "Preço e variações" at bounding box center [262, 83] width 68 height 9
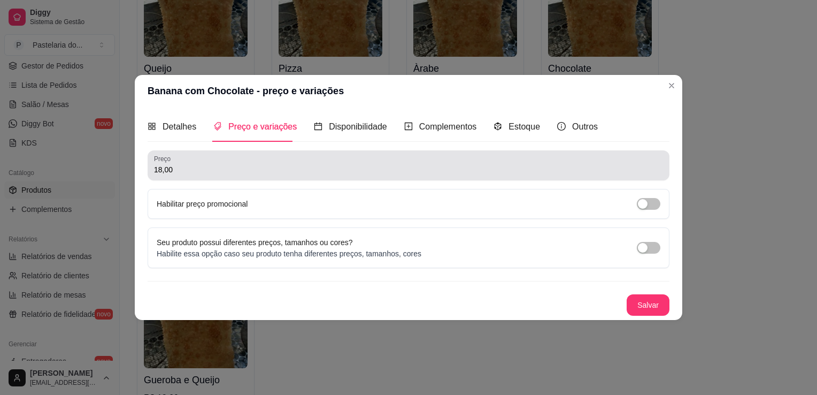
click at [252, 165] on input "18,00" at bounding box center [408, 169] width 509 height 11
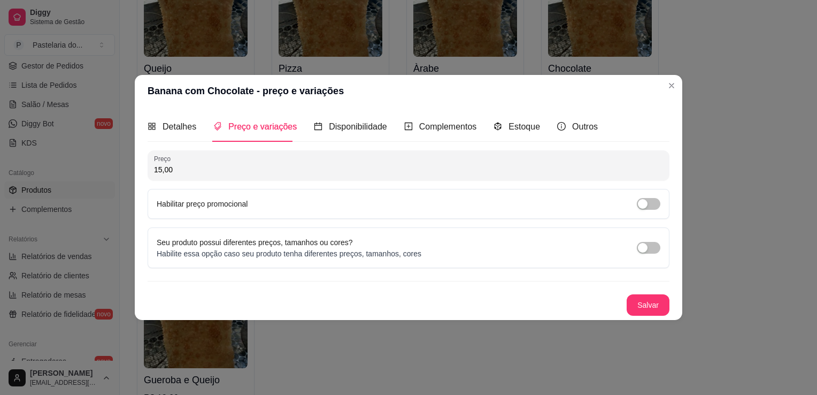
type input "15,00"
click at [664, 307] on button "Salvar" at bounding box center [648, 305] width 42 height 21
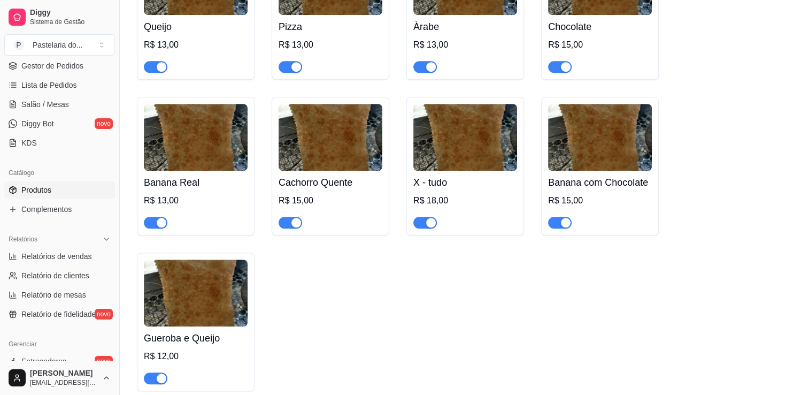
scroll to position [909, 0]
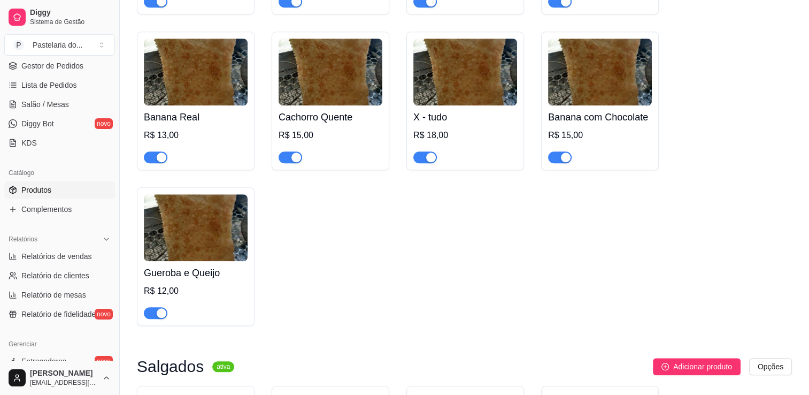
click at [187, 226] on img at bounding box center [196, 227] width 104 height 67
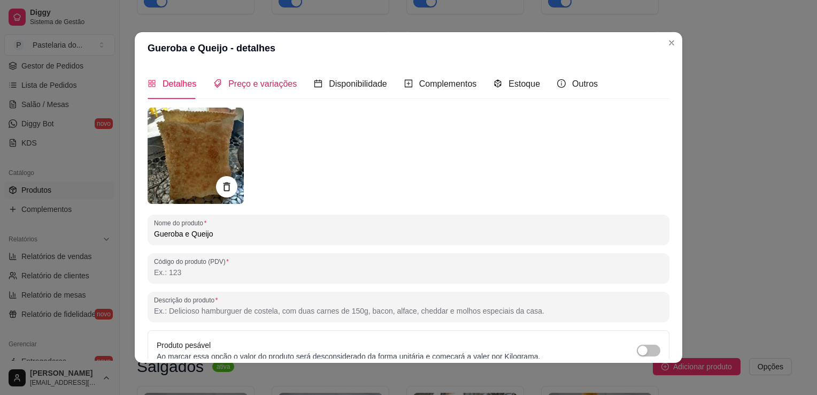
click at [219, 90] on div "Preço e variações" at bounding box center [254, 83] width 83 height 13
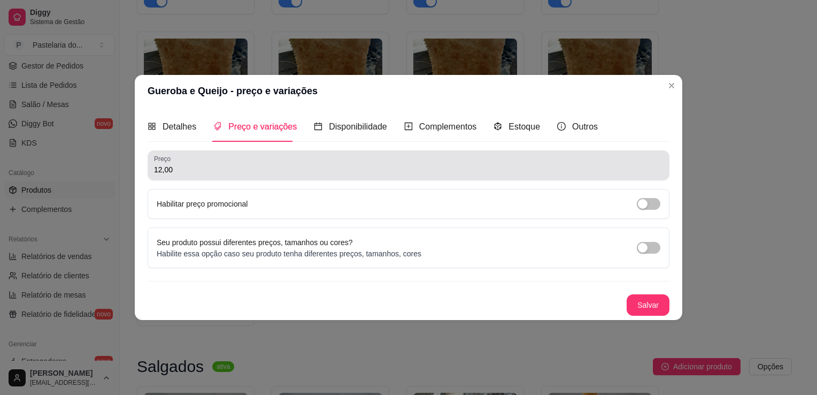
click at [201, 164] on div "12,00" at bounding box center [408, 165] width 509 height 21
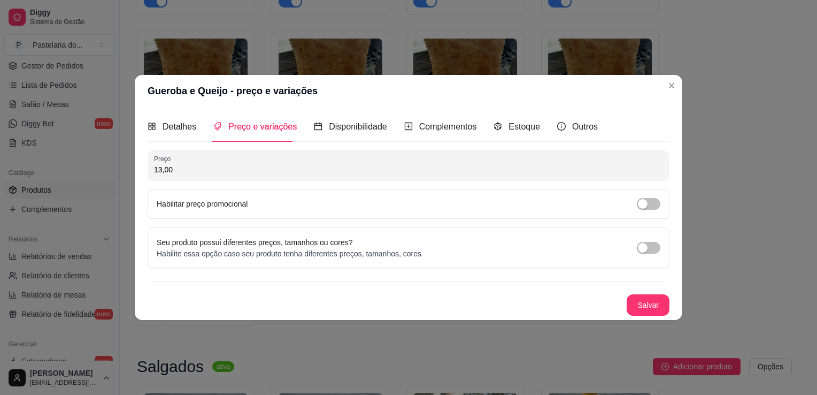
type input "13,00"
click at [650, 304] on button "Salvar" at bounding box center [648, 304] width 43 height 21
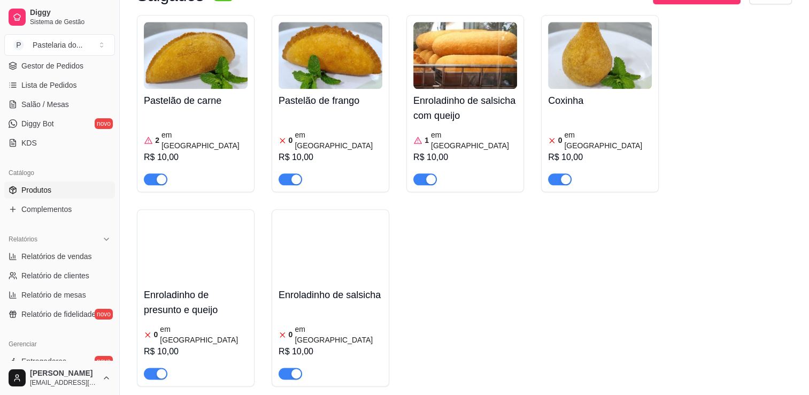
scroll to position [1283, 0]
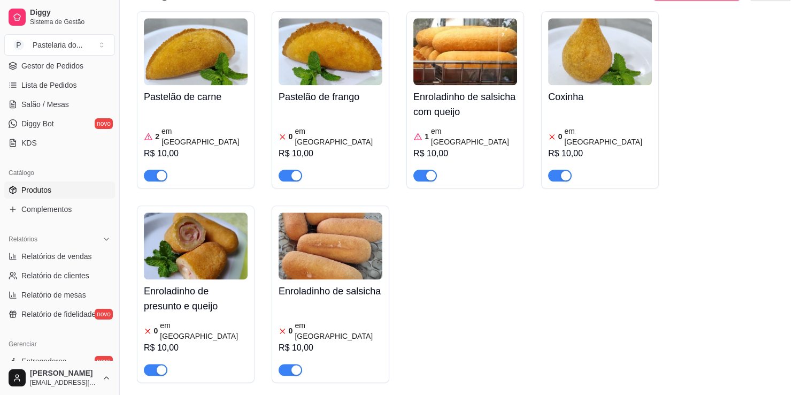
click at [446, 126] on article "em [GEOGRAPHIC_DATA]" at bounding box center [474, 136] width 86 height 21
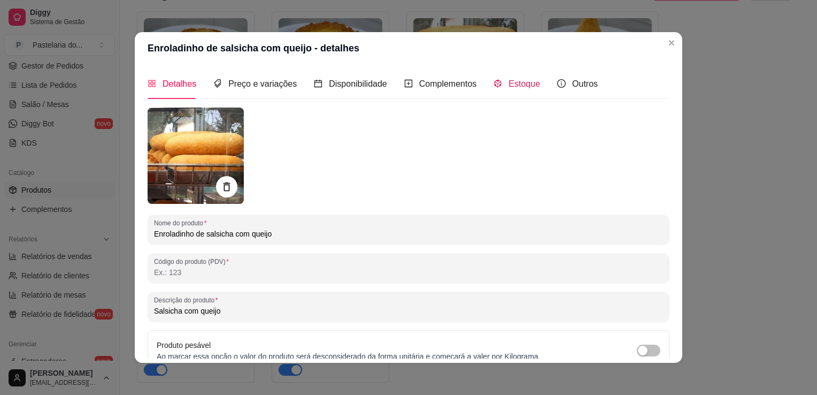
click at [509, 88] on span "Estoque" at bounding box center [525, 83] width 32 height 9
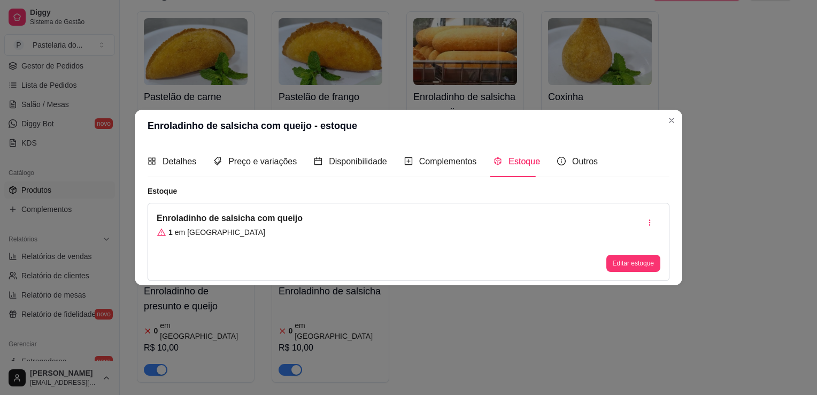
click at [652, 272] on div "Enroladinho de salsicha com queijo 1 em estoque Editar estoque" at bounding box center [409, 242] width 522 height 78
click at [635, 258] on button "Editar estoque" at bounding box center [633, 263] width 54 height 17
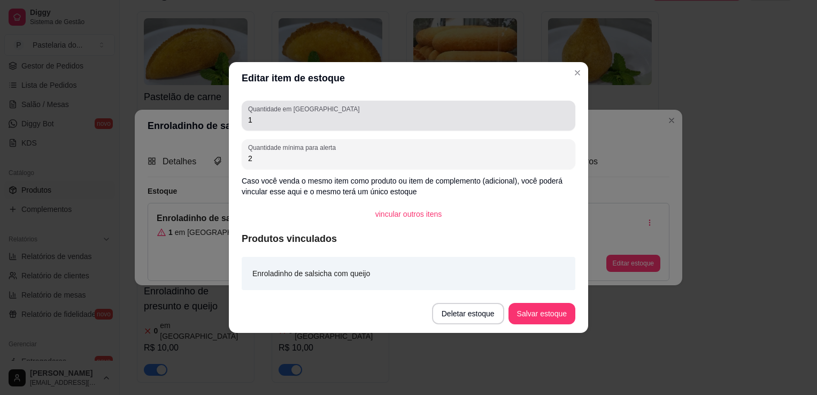
click at [298, 124] on input "1" at bounding box center [408, 119] width 321 height 11
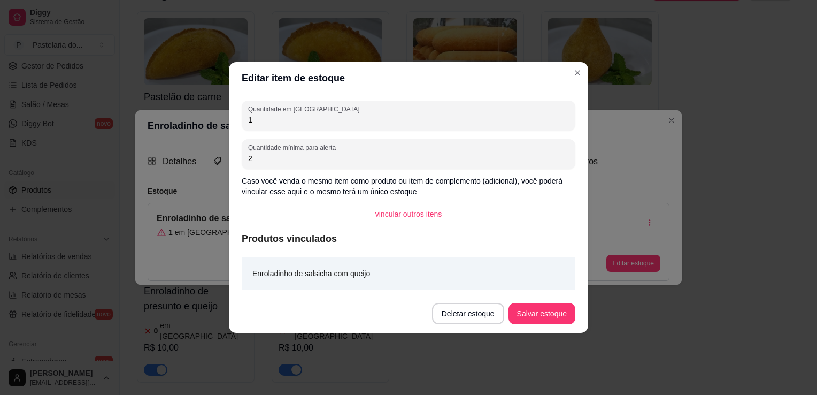
click at [299, 124] on input "1" at bounding box center [408, 119] width 321 height 11
type input "0"
click at [535, 321] on button "Salvar estoque" at bounding box center [541, 313] width 65 height 21
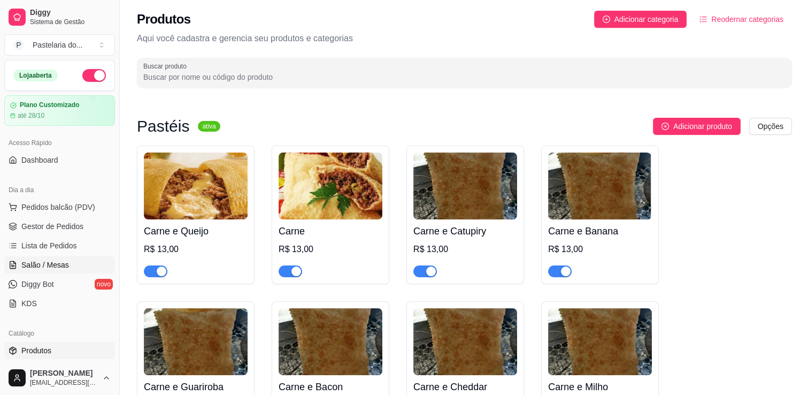
scroll to position [0, 0]
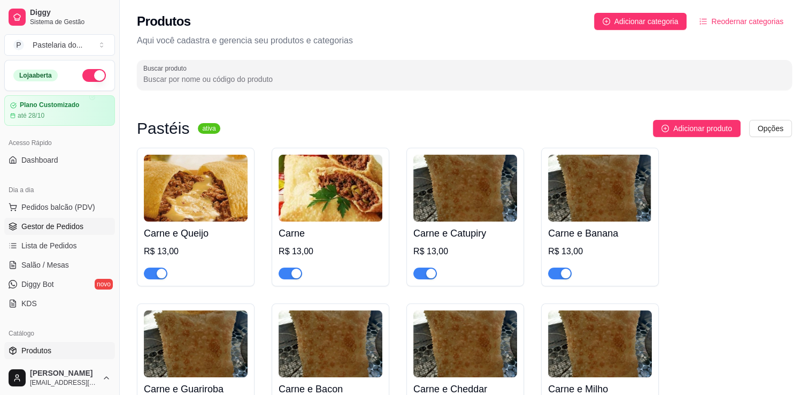
click at [26, 218] on link "Gestor de Pedidos" at bounding box center [59, 226] width 111 height 17
